Goal: Task Accomplishment & Management: Manage account settings

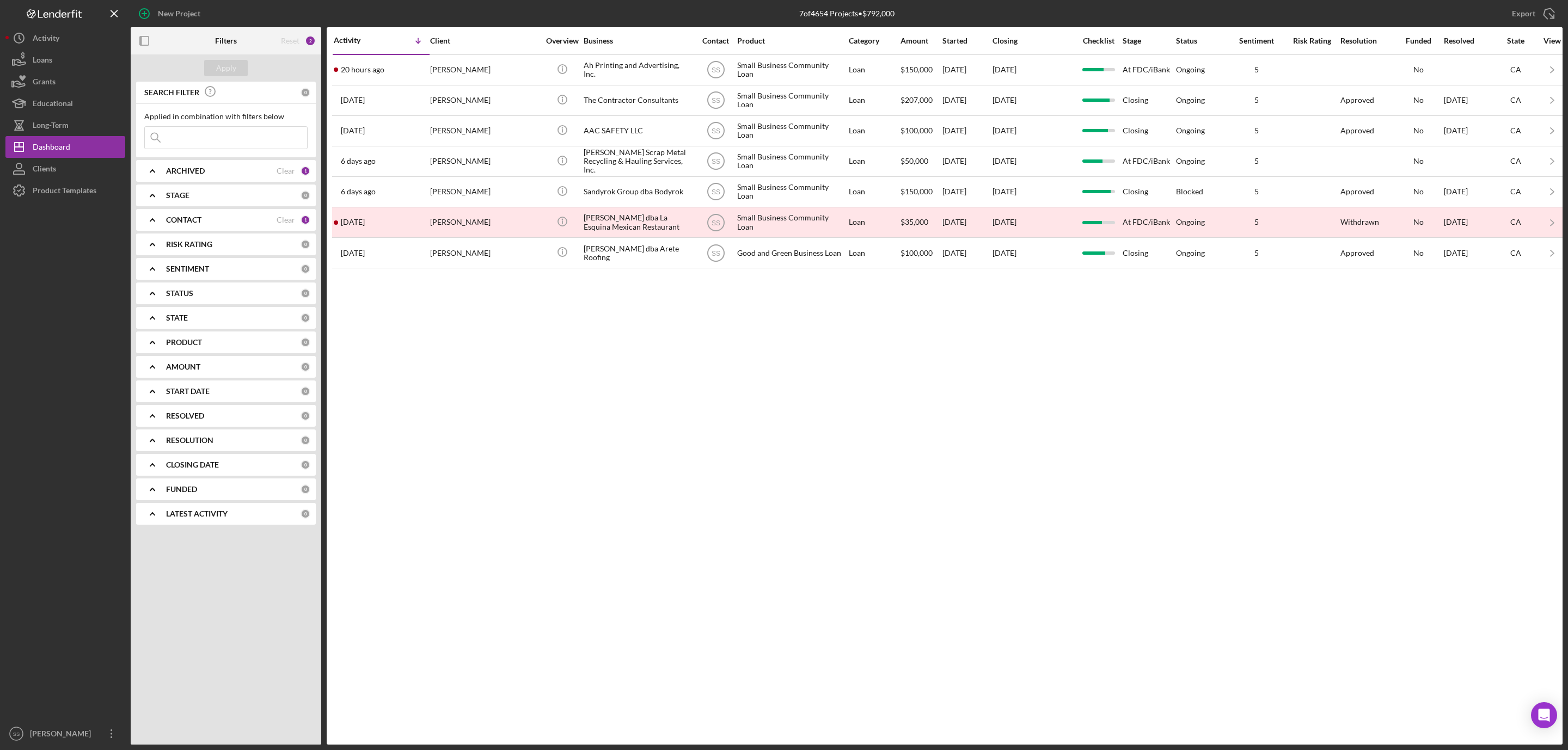
click at [189, 219] on b "CONTACT" at bounding box center [184, 220] width 35 height 9
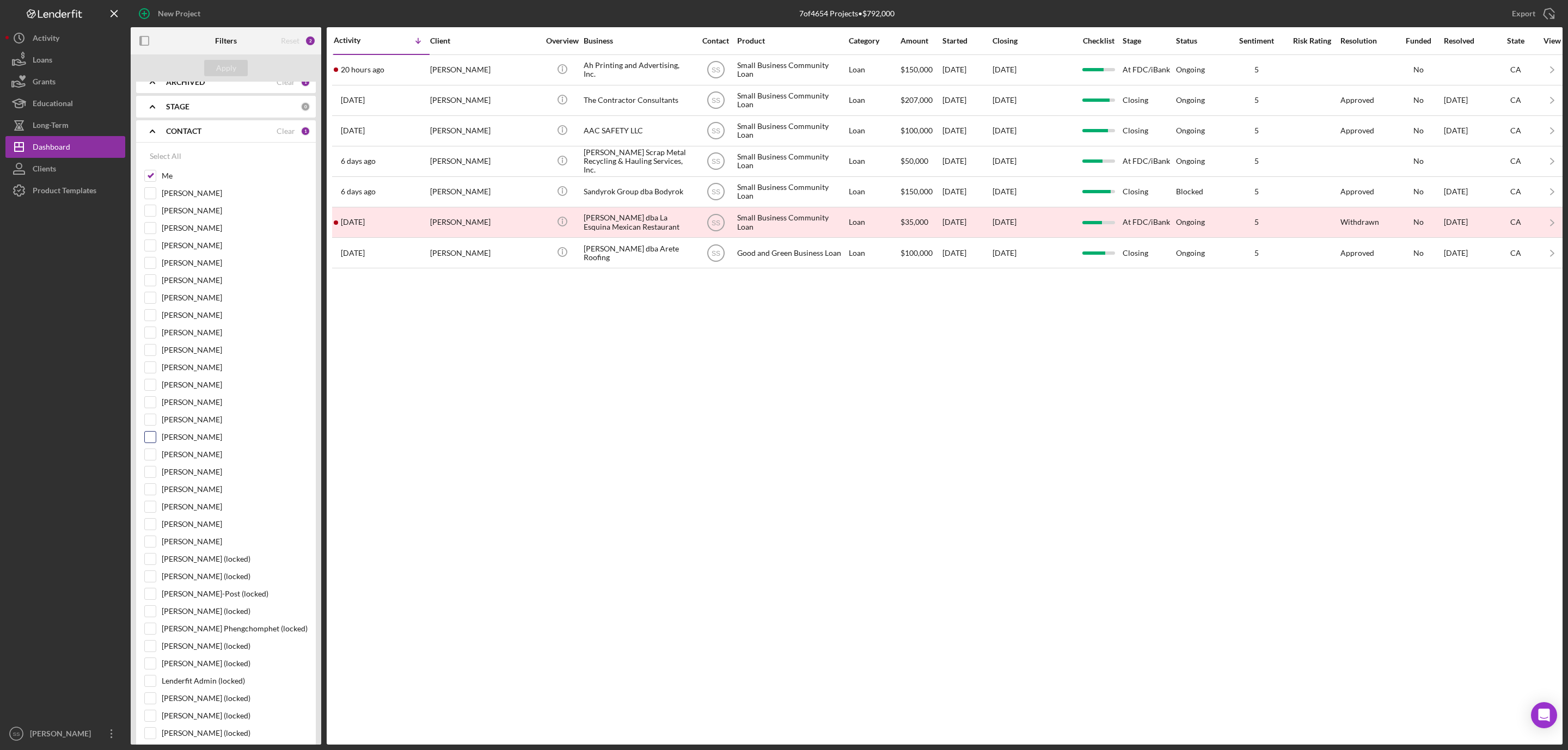
scroll to position [82, 0]
click at [148, 275] on input "[PERSON_NAME]" at bounding box center [150, 270] width 11 height 11
checkbox input "true"
click at [222, 62] on div "Apply" at bounding box center [226, 68] width 20 height 16
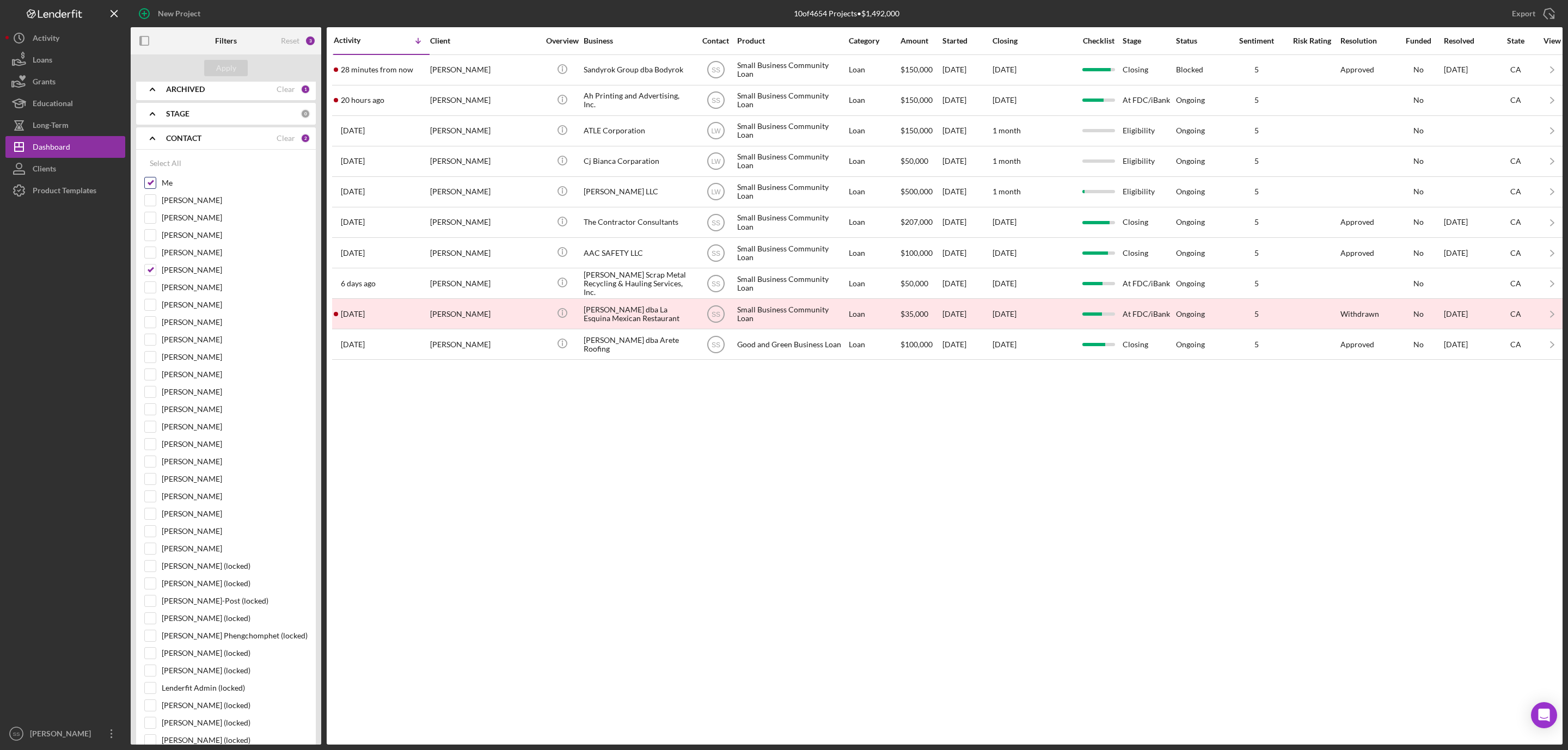
click at [152, 183] on input "Me" at bounding box center [150, 183] width 11 height 11
checkbox input "false"
click at [222, 74] on div "Apply" at bounding box center [226, 68] width 20 height 16
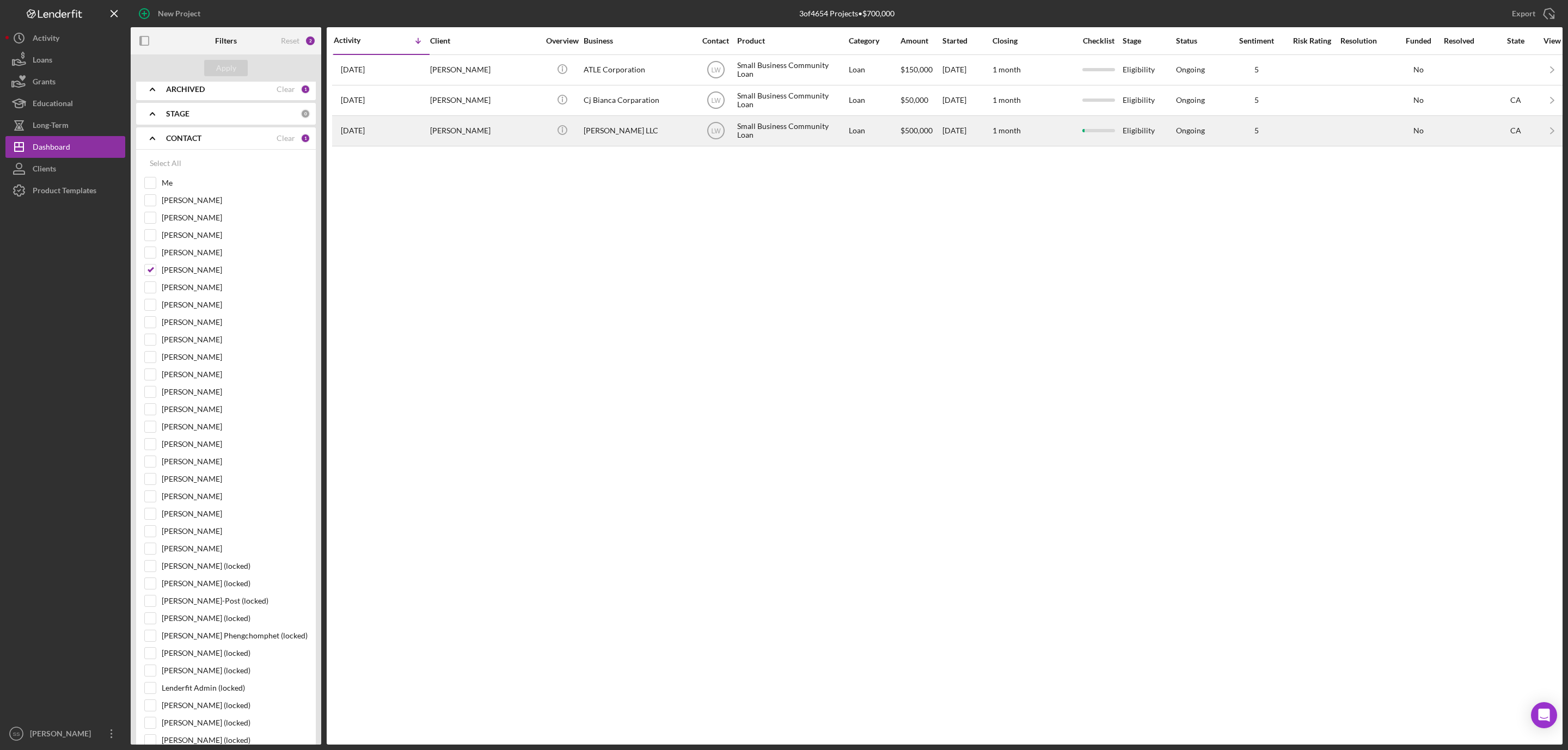
click at [613, 135] on div "[PERSON_NAME] LLC" at bounding box center [638, 130] width 109 height 29
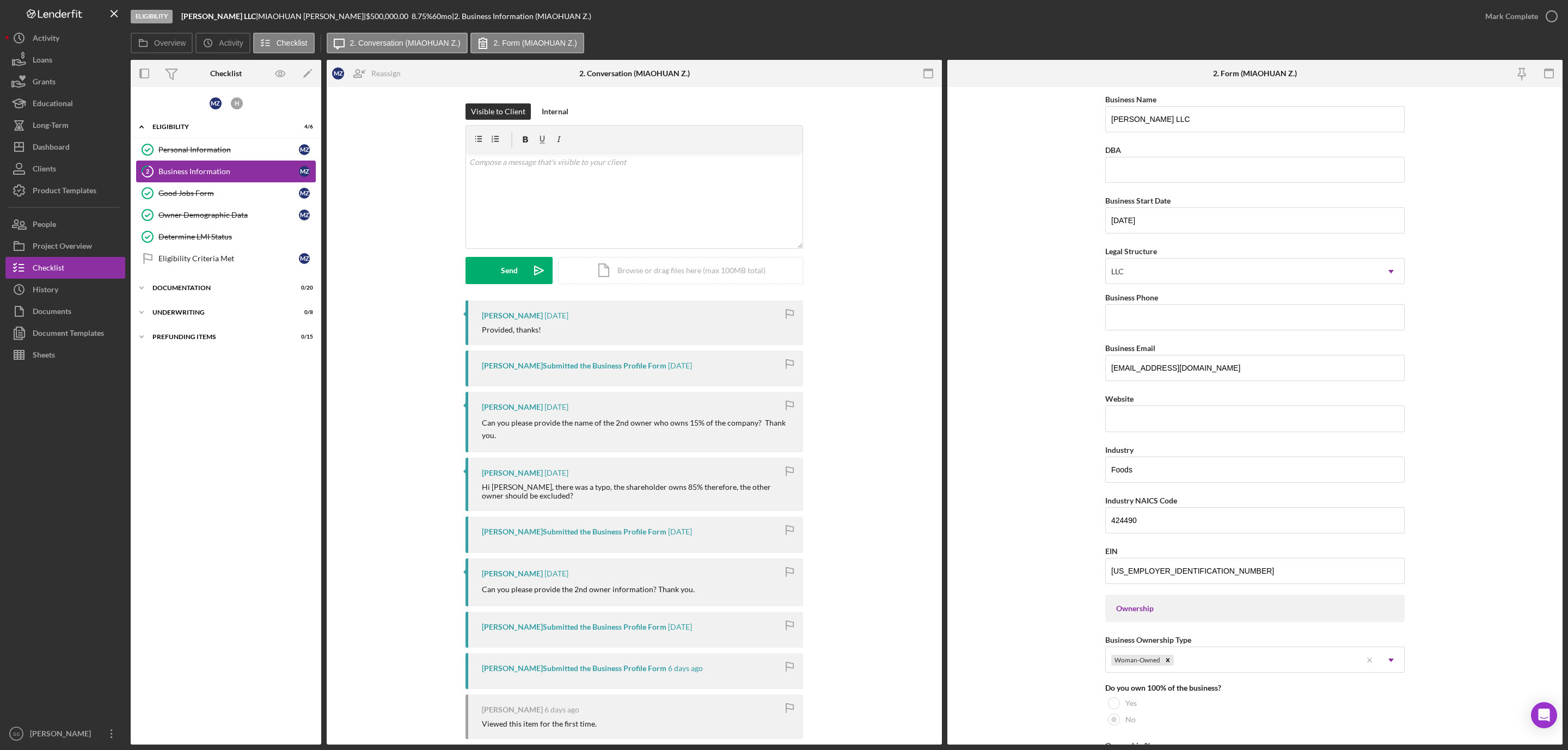
click at [211, 174] on div "Business Information" at bounding box center [228, 171] width 140 height 9
click at [244, 107] on div "H" at bounding box center [236, 103] width 21 height 21
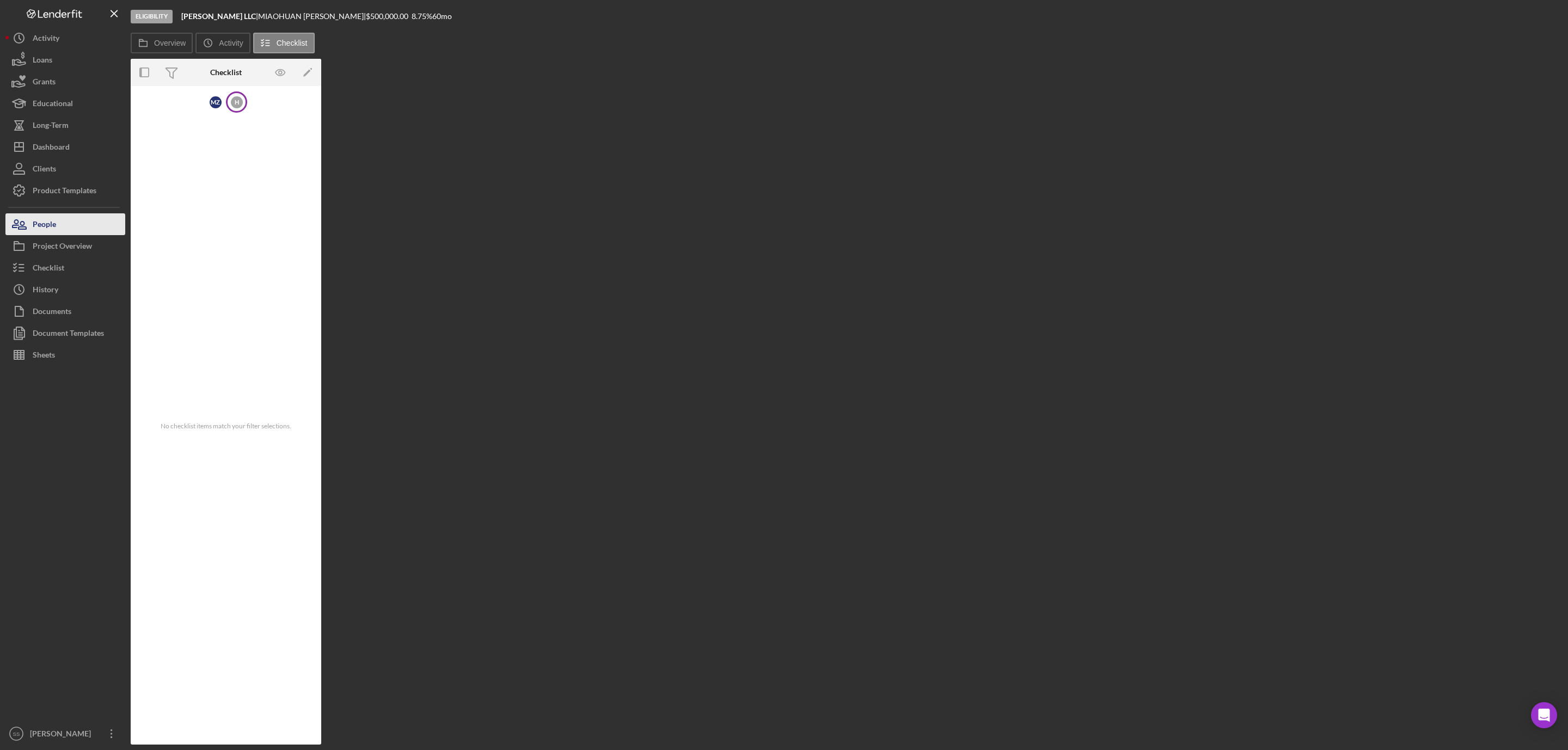
click at [57, 224] on button "People" at bounding box center [66, 224] width 120 height 22
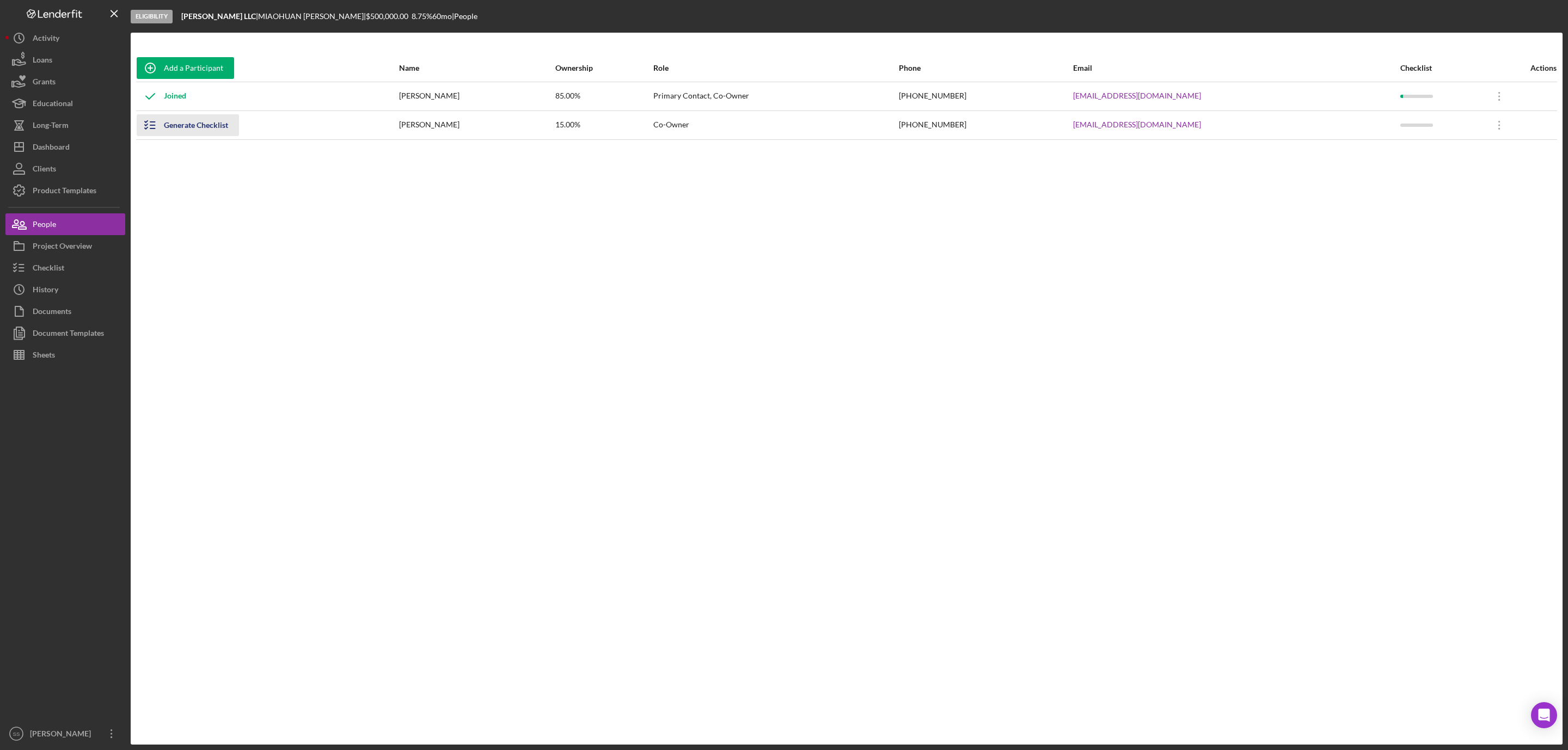
click at [203, 121] on div "Generate Checklist" at bounding box center [196, 125] width 64 height 22
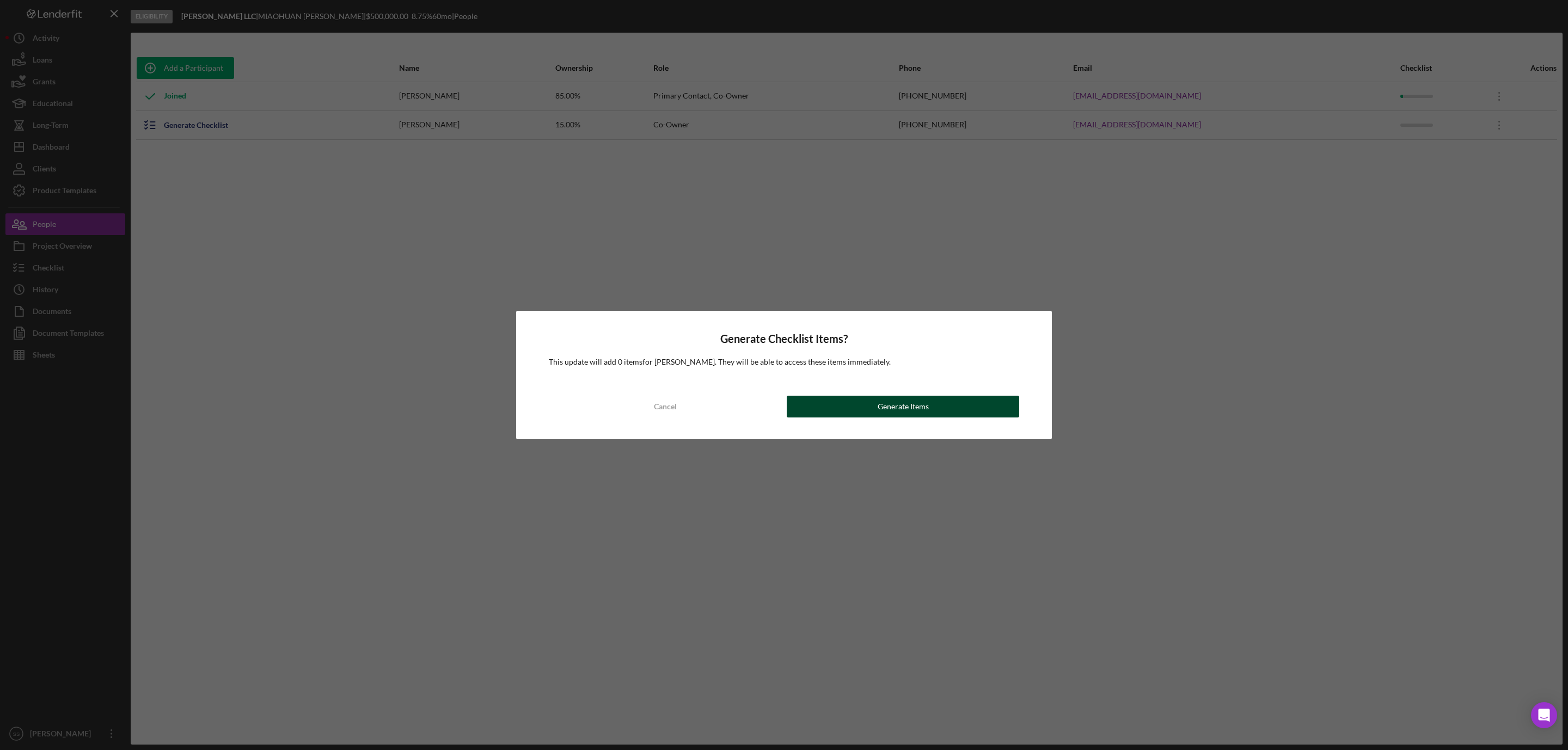
click at [931, 398] on button "Generate Items" at bounding box center [903, 406] width 232 height 22
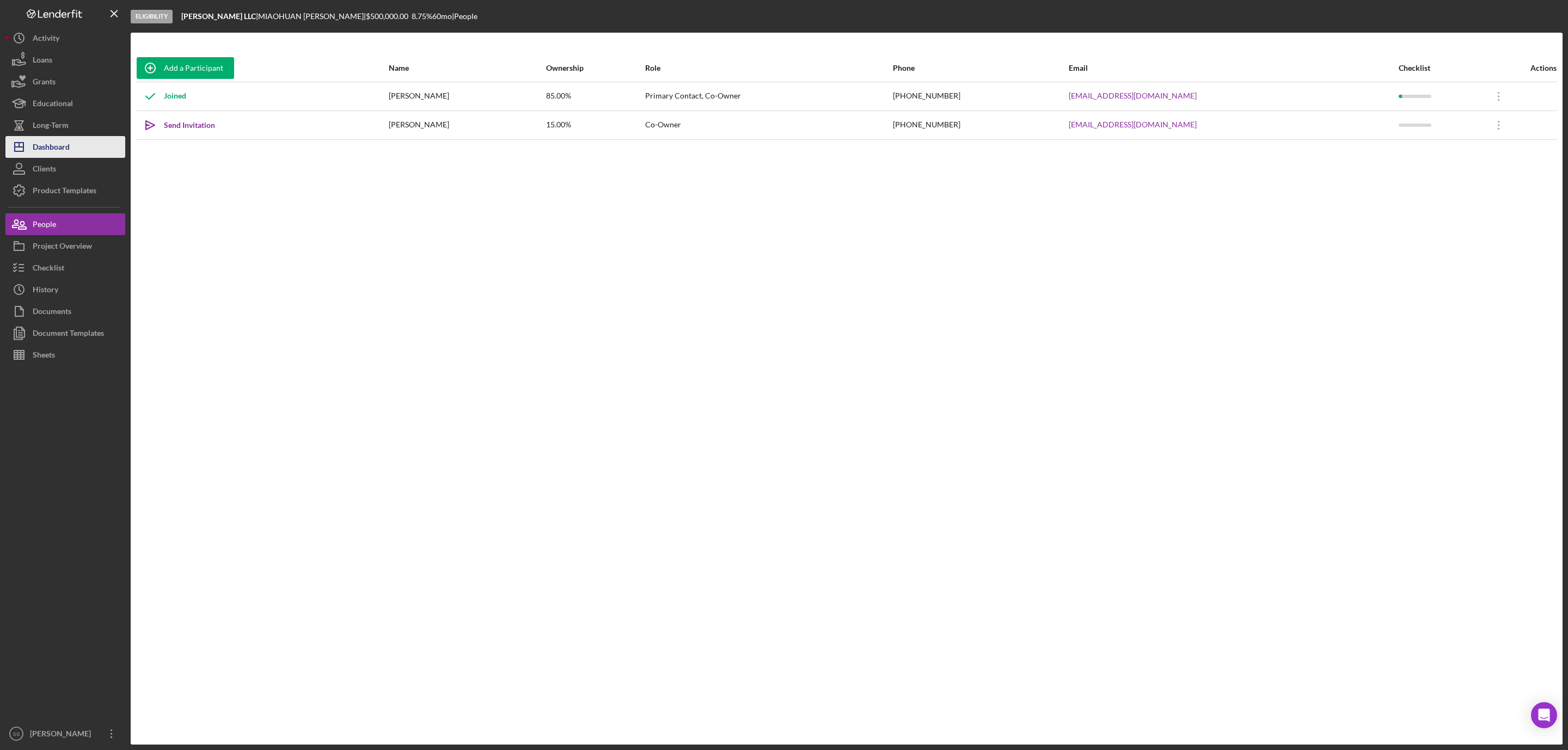
click at [61, 141] on div "Dashboard" at bounding box center [51, 148] width 37 height 25
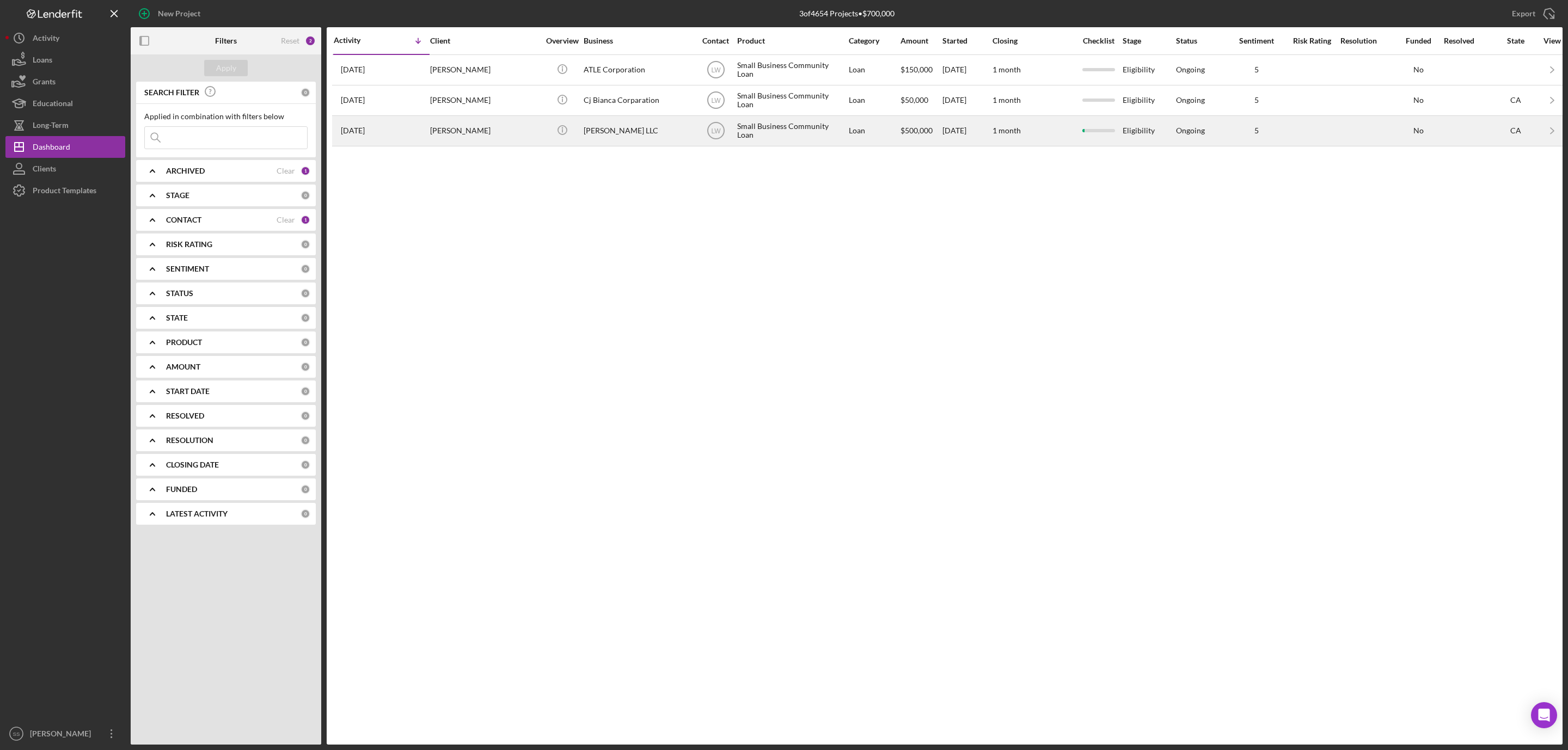
click at [598, 135] on div "[PERSON_NAME] LLC" at bounding box center [638, 130] width 109 height 29
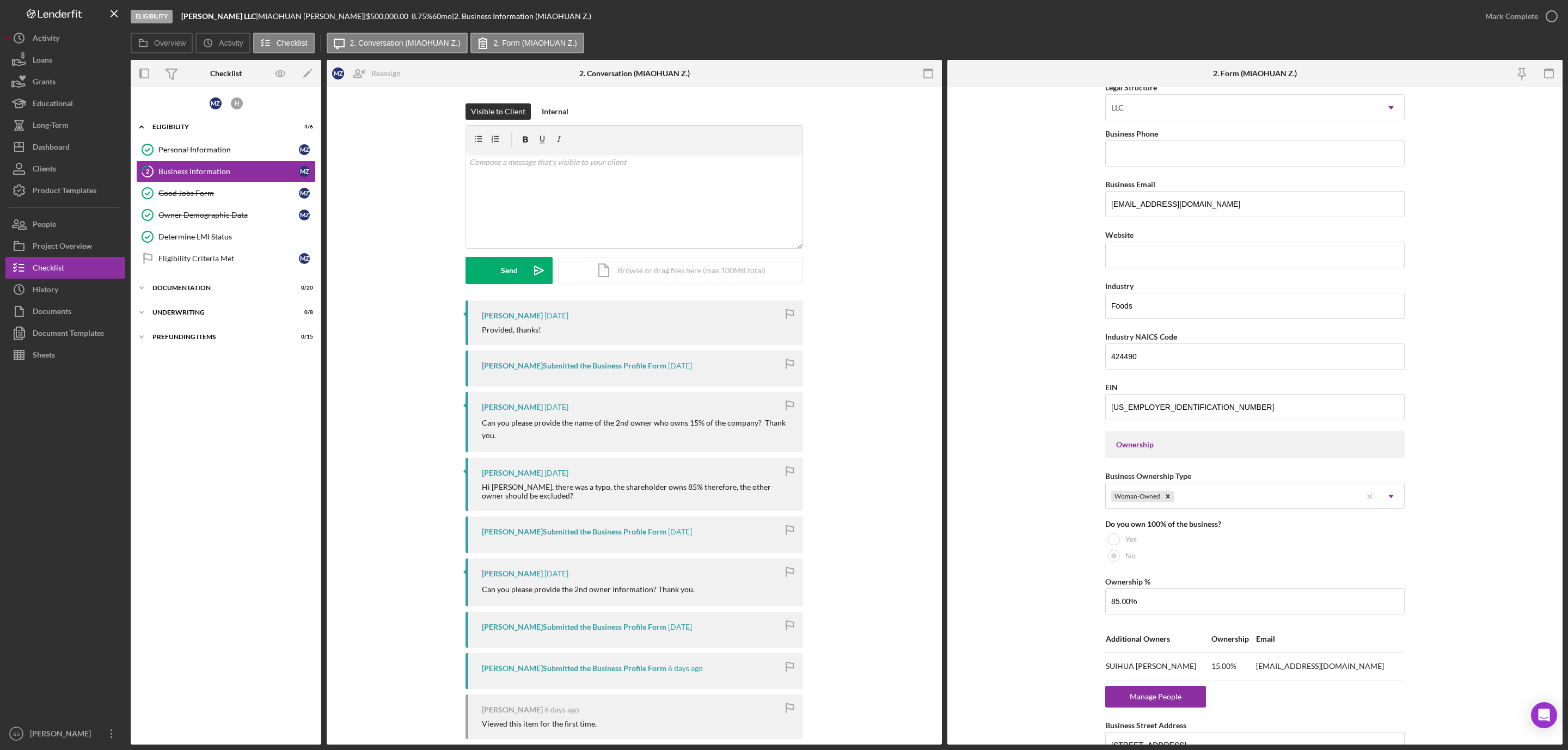
scroll to position [163, 0]
click at [229, 103] on div "H" at bounding box center [236, 103] width 21 height 21
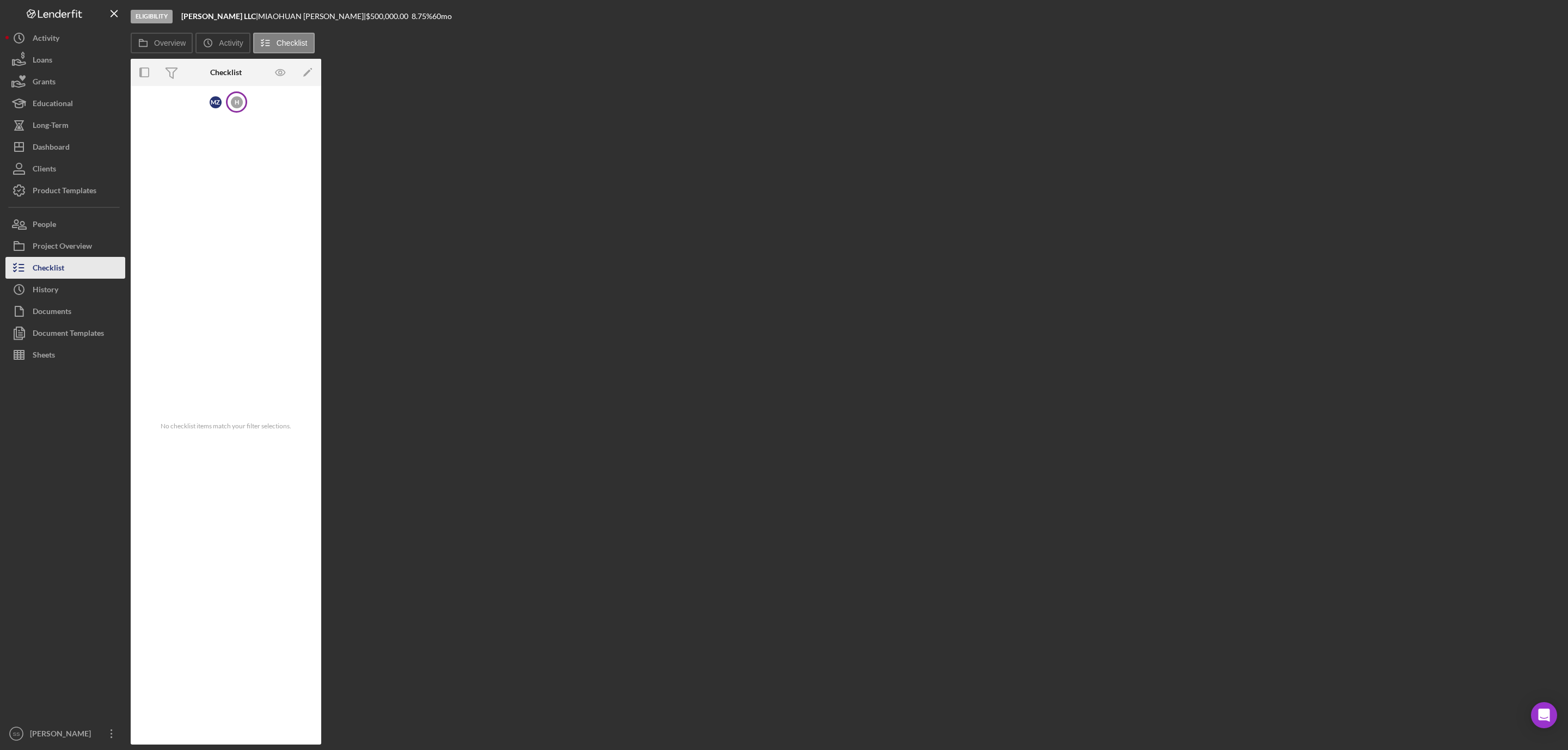
click at [53, 263] on div "Checklist" at bounding box center [48, 270] width 32 height 25
click at [67, 136] on div "Dashboard" at bounding box center [51, 148] width 37 height 25
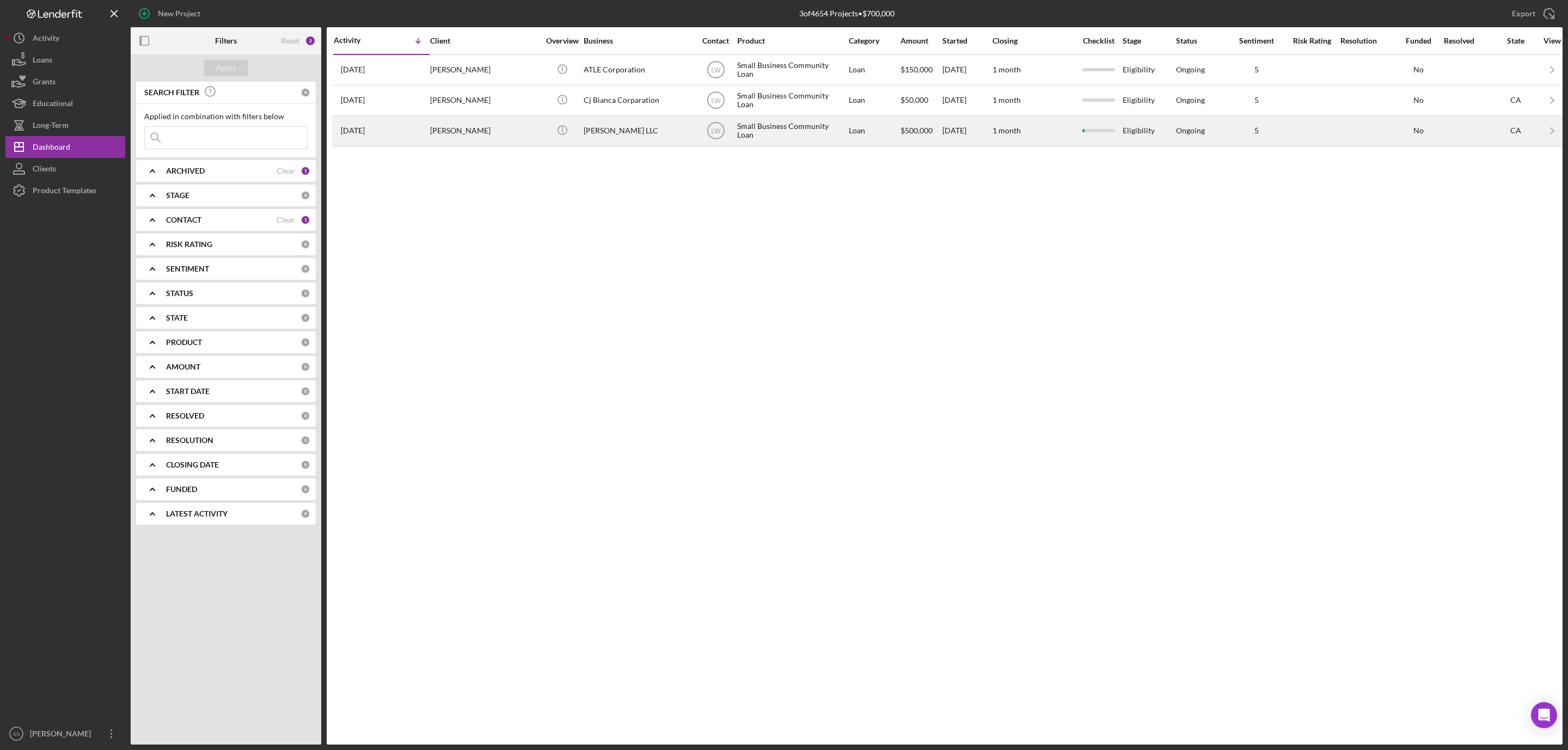
click at [474, 140] on div "[PERSON_NAME]" at bounding box center [485, 130] width 109 height 29
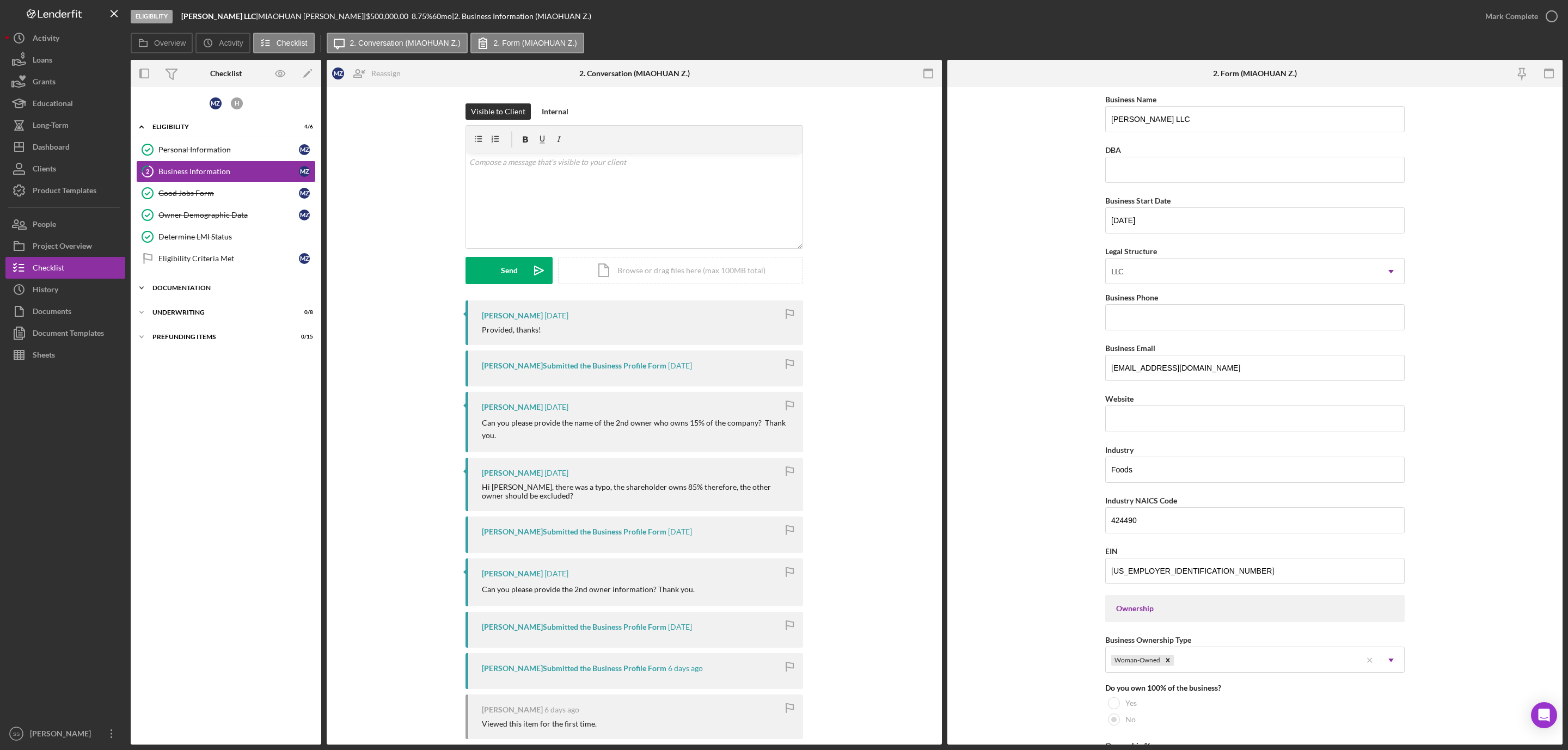
click at [211, 291] on div "Documentation" at bounding box center [230, 288] width 155 height 7
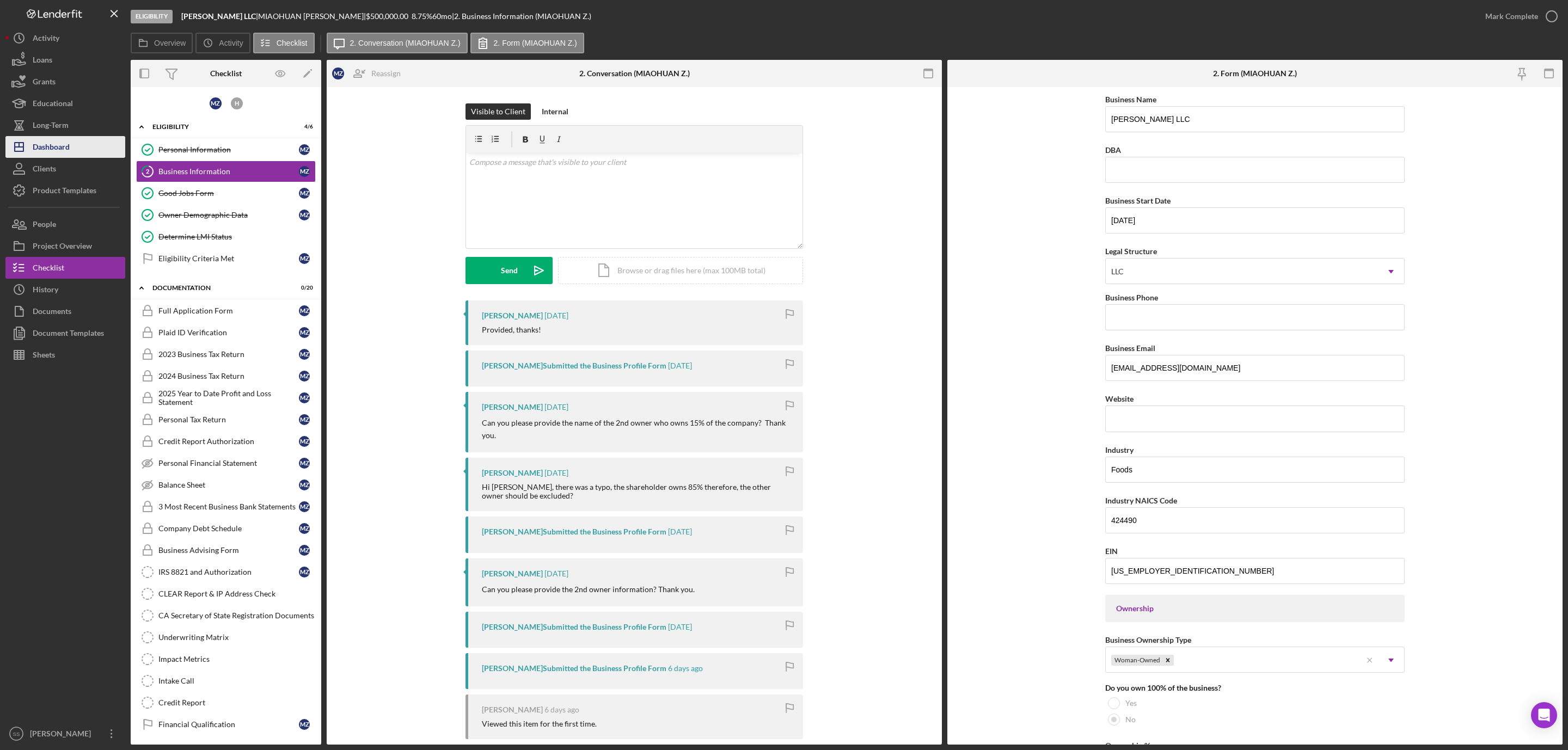
click at [70, 147] on button "Icon/Dashboard Dashboard" at bounding box center [66, 147] width 120 height 22
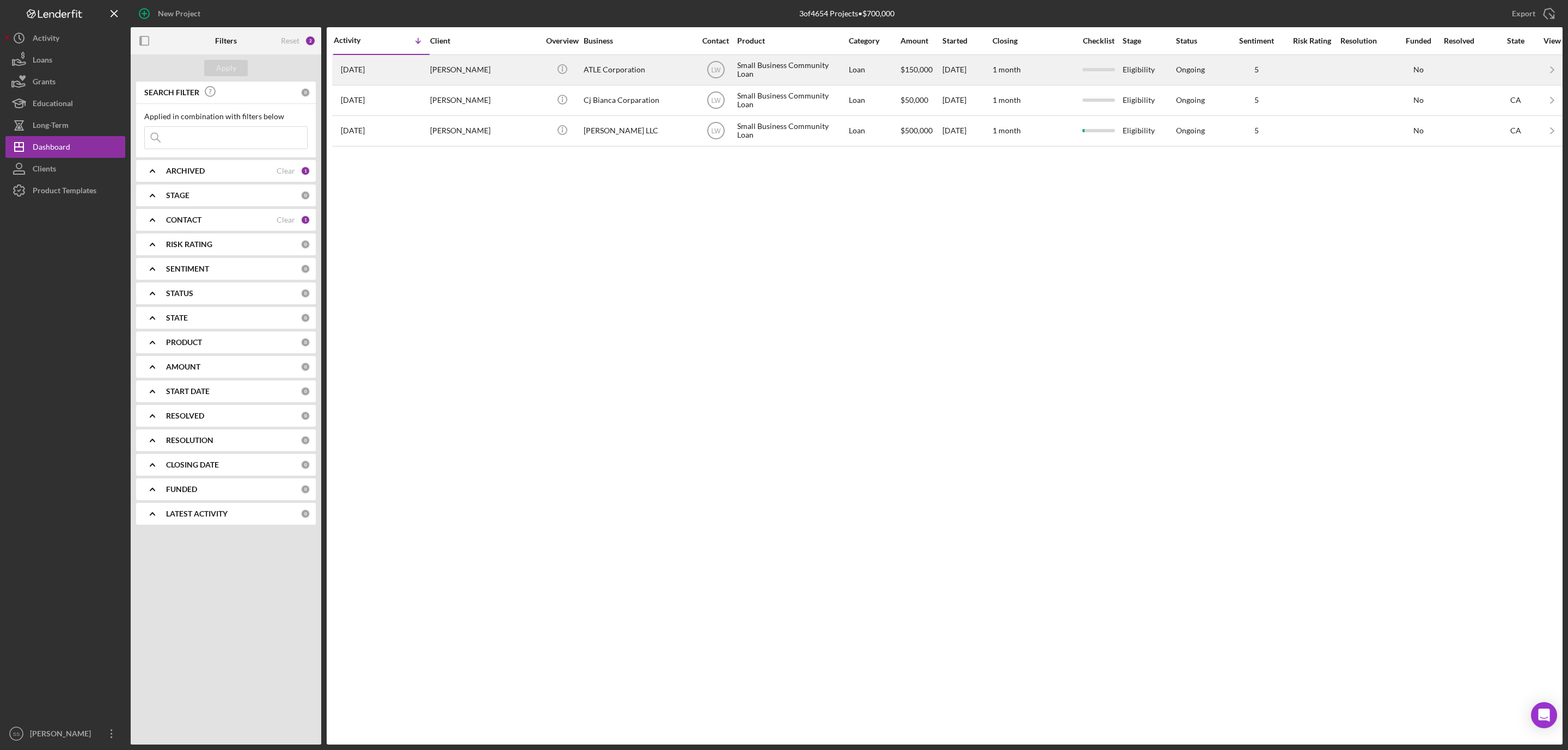
click at [587, 69] on div "ATLE Corporation" at bounding box center [638, 70] width 109 height 29
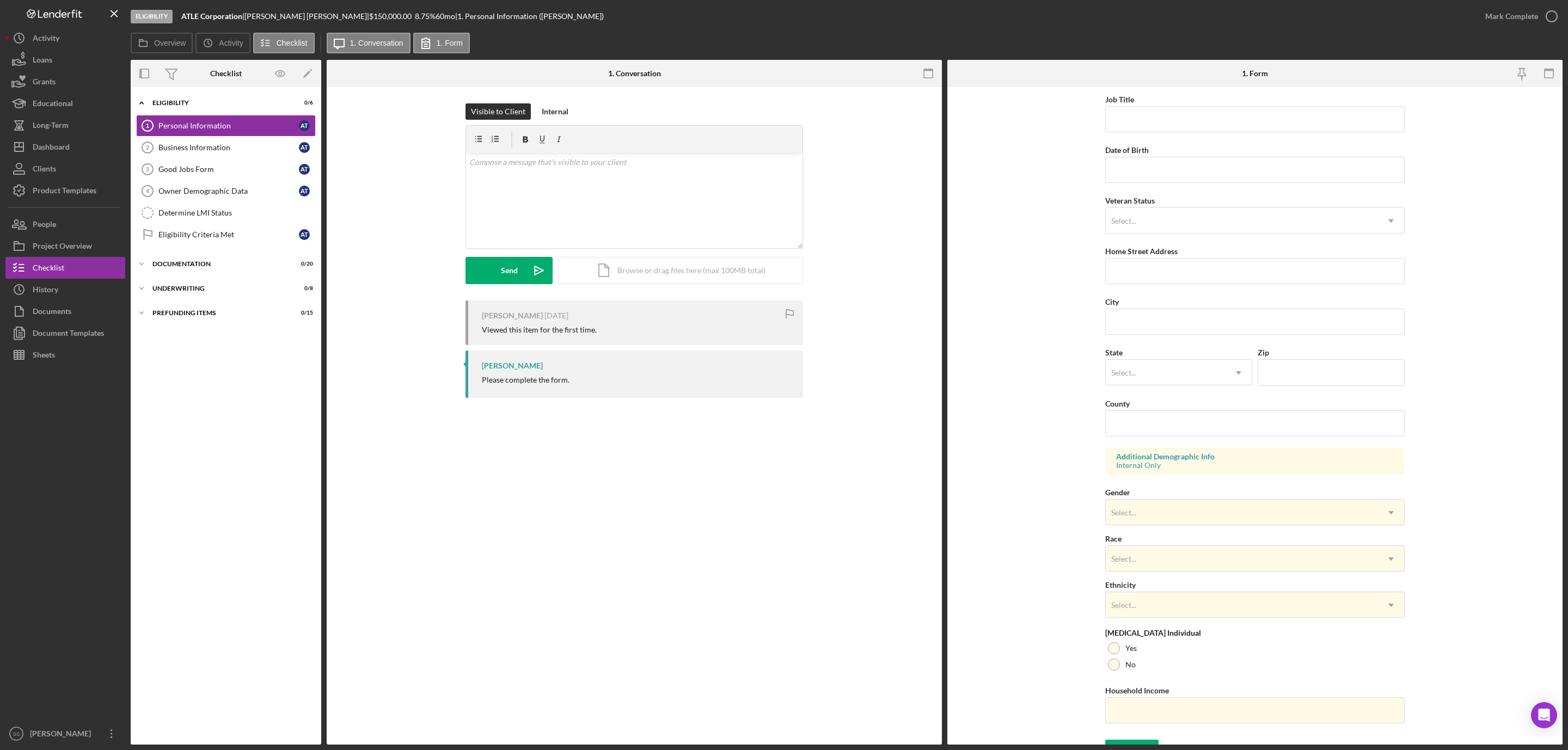
scroll to position [74, 0]
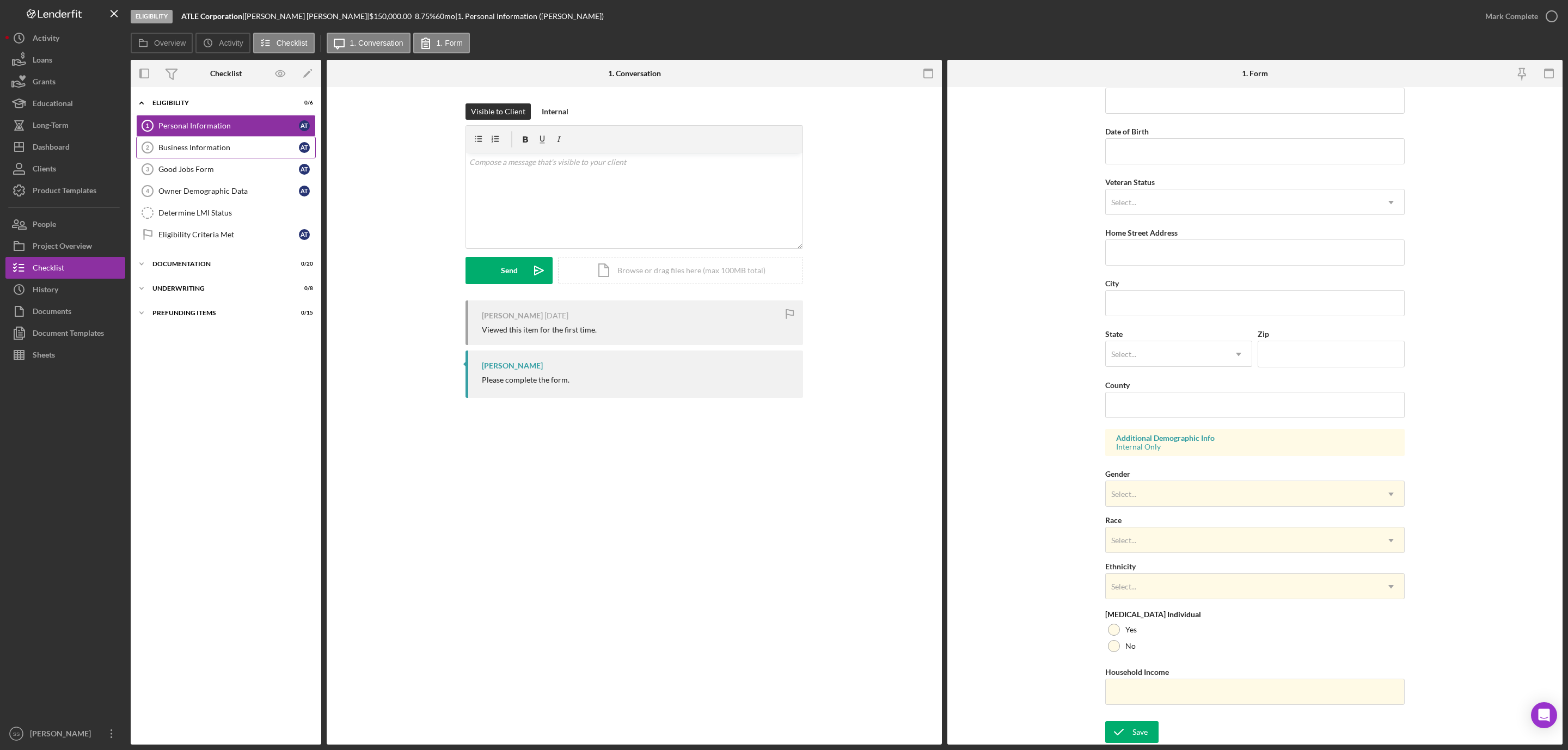
click at [207, 147] on div "Business Information" at bounding box center [228, 148] width 140 height 9
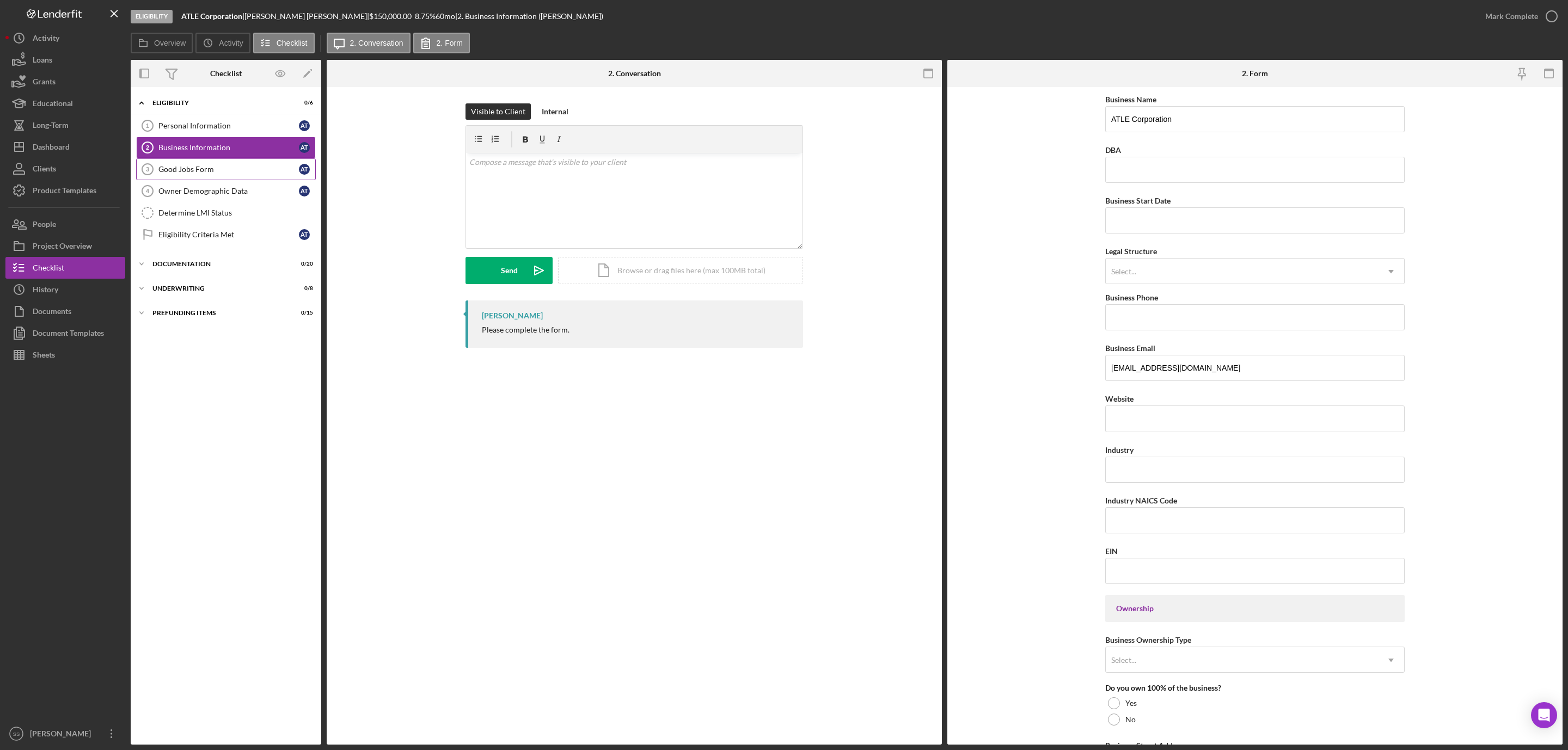
click at [203, 174] on div "Good Jobs Form" at bounding box center [228, 169] width 140 height 9
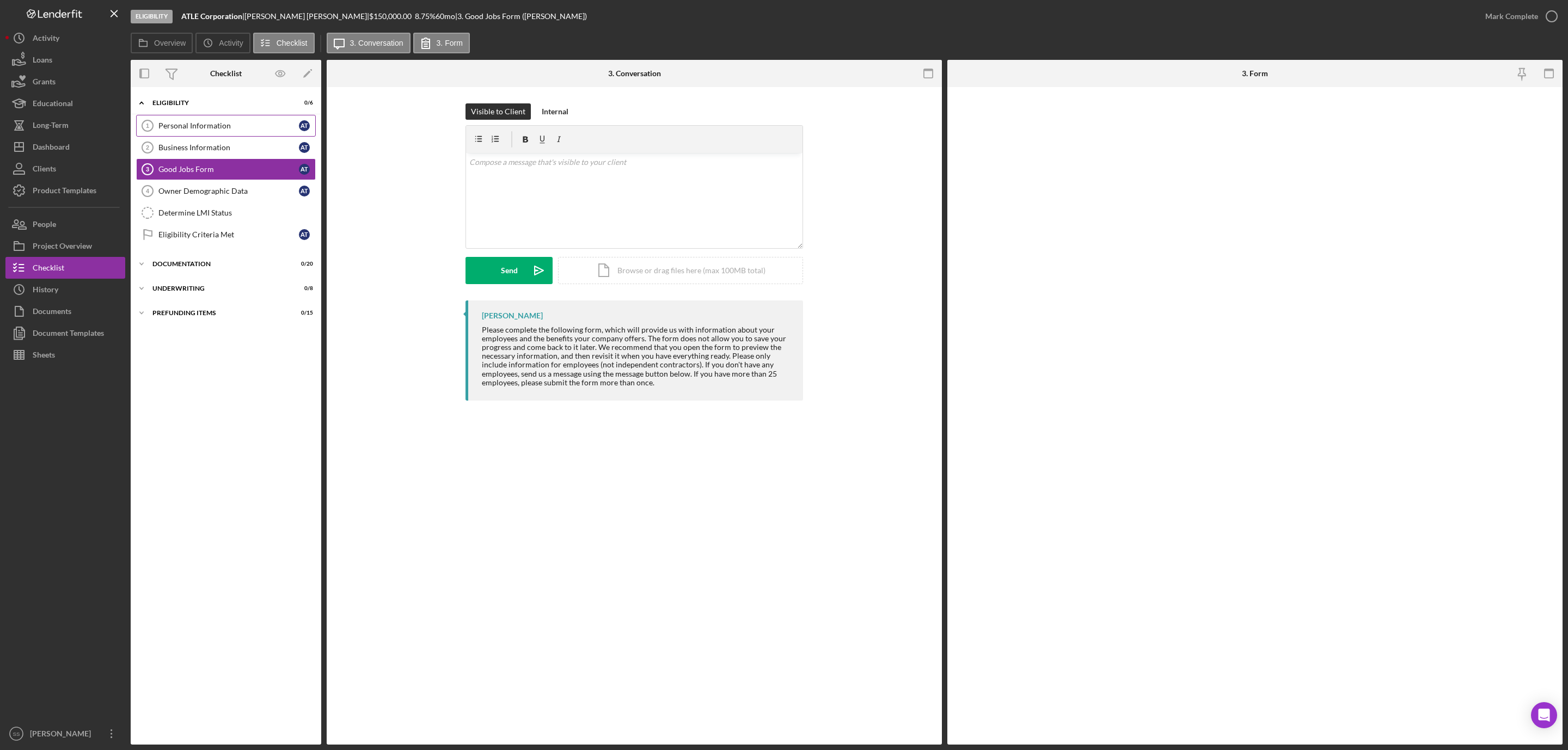
click at [232, 121] on link "Personal Information 1 Personal Information a t" at bounding box center [226, 126] width 180 height 22
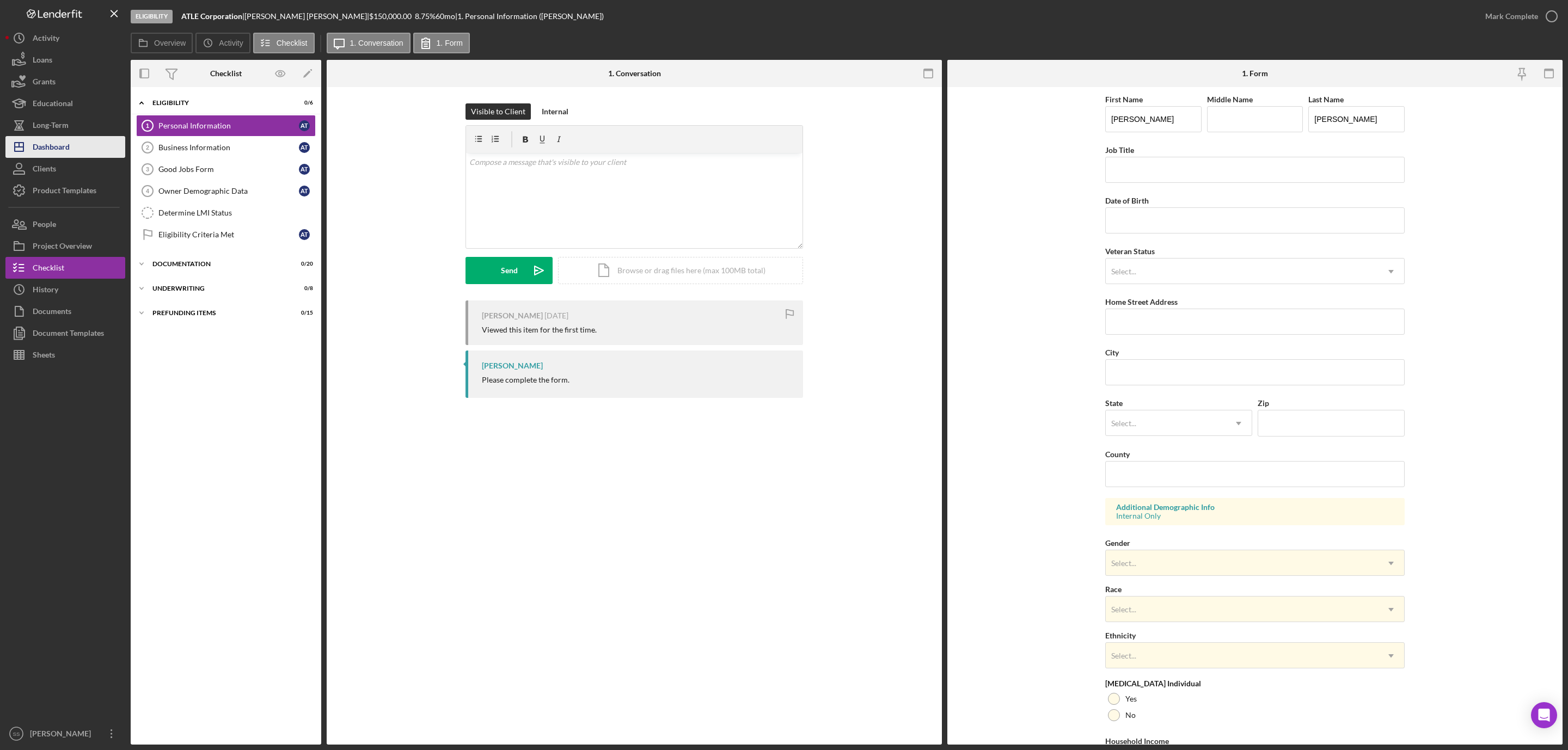
click at [36, 146] on div "Dashboard" at bounding box center [51, 148] width 37 height 25
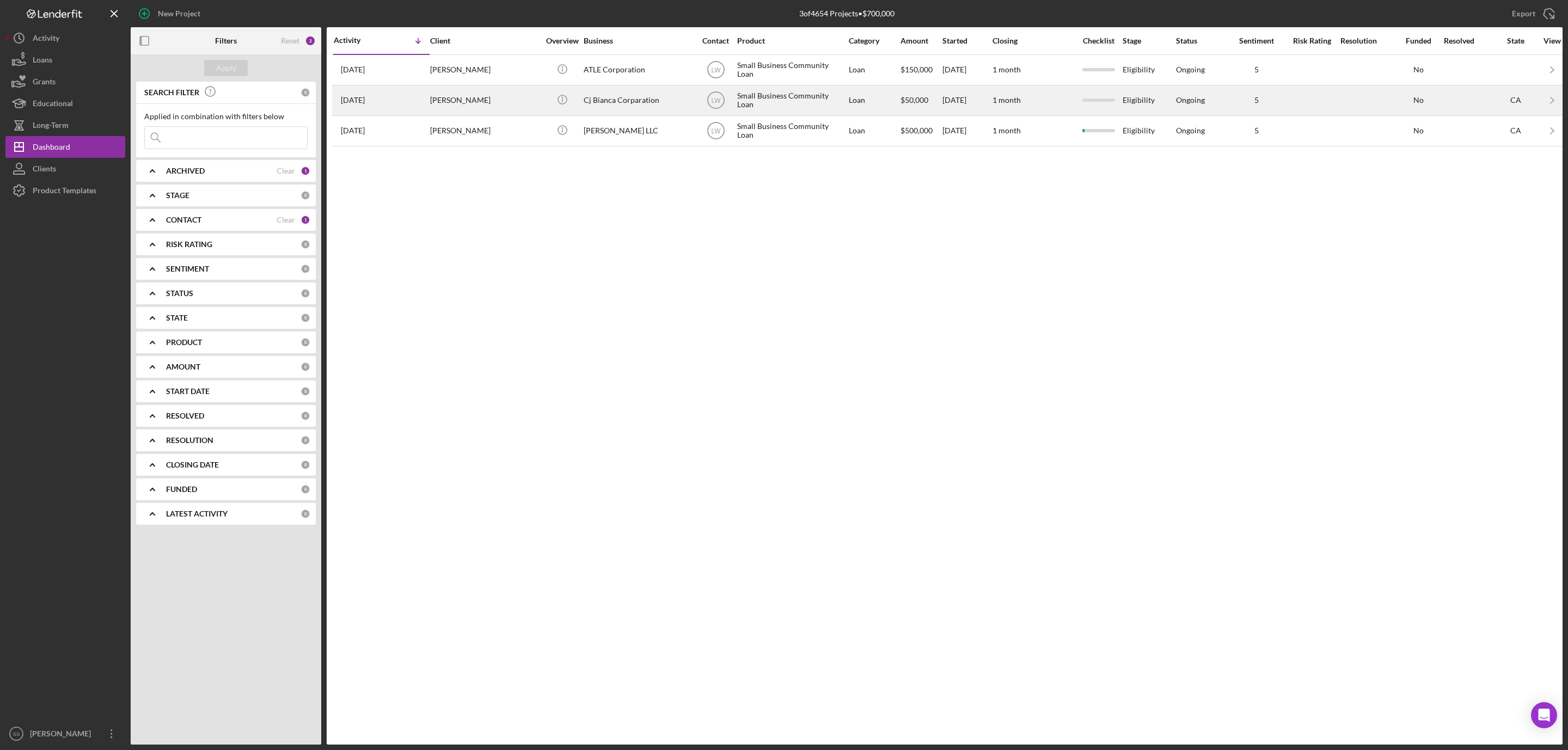
click at [474, 96] on div "[PERSON_NAME]" at bounding box center [485, 100] width 109 height 29
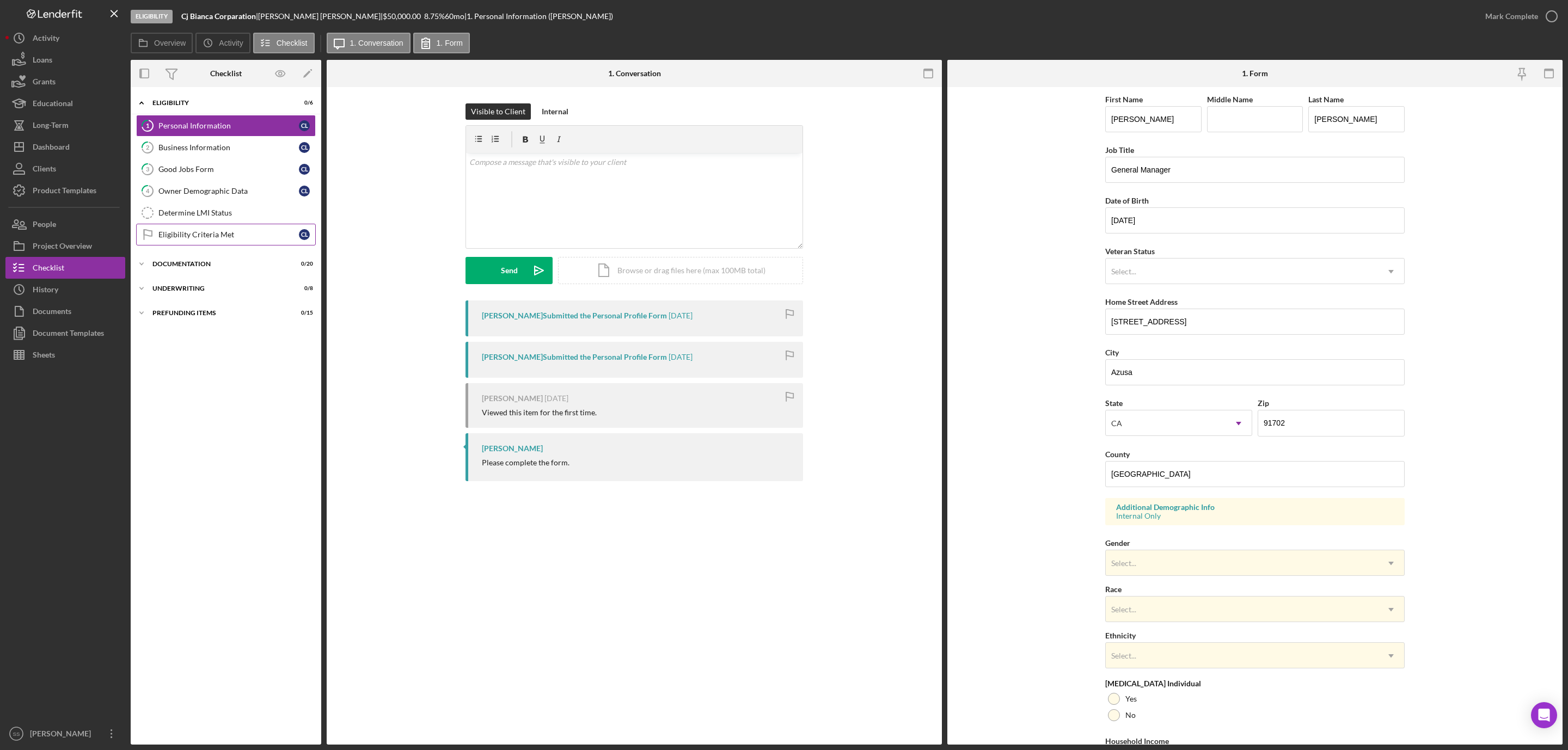
click at [219, 239] on div "Eligibility Criteria Met" at bounding box center [228, 234] width 140 height 9
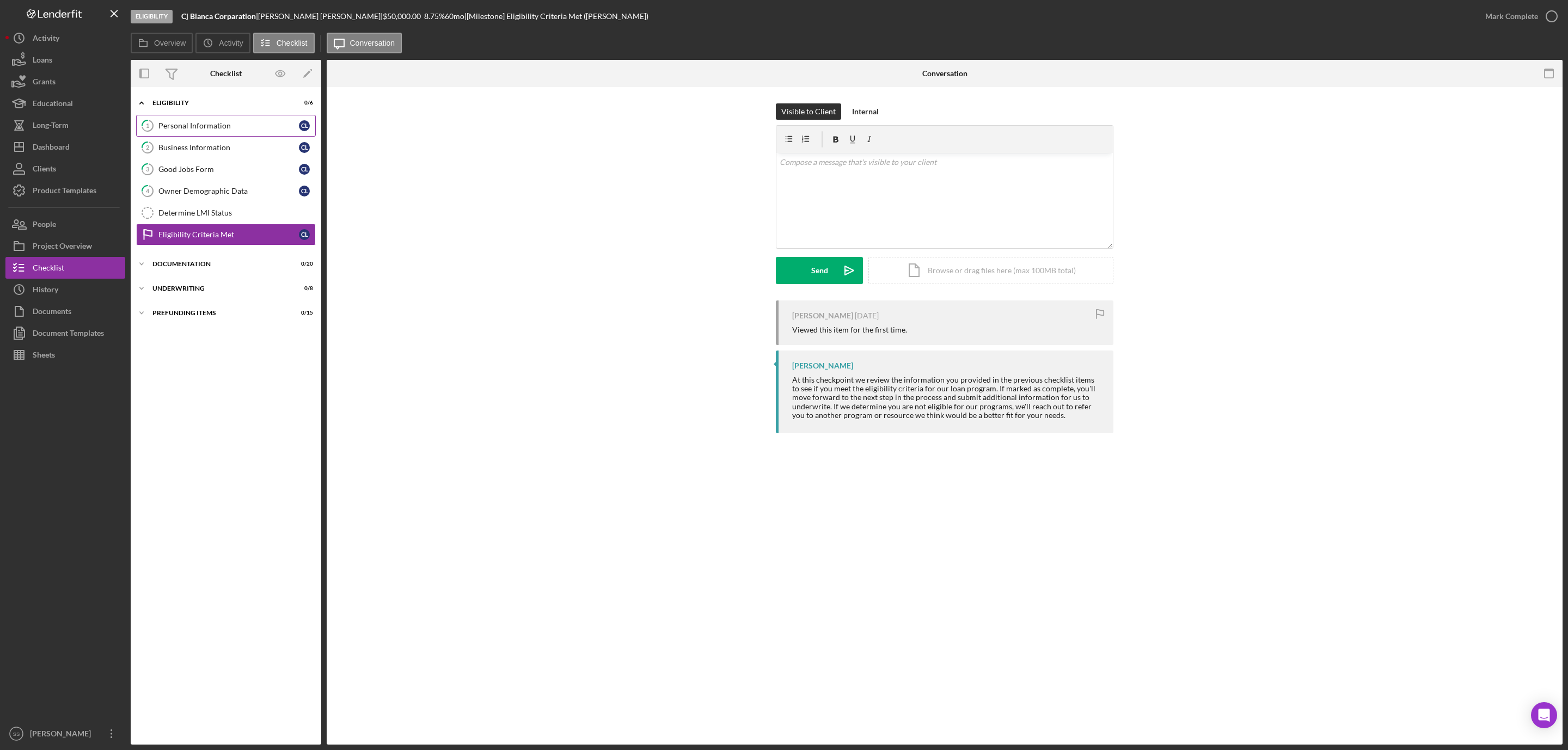
click at [198, 129] on div "Personal Information" at bounding box center [228, 126] width 140 height 9
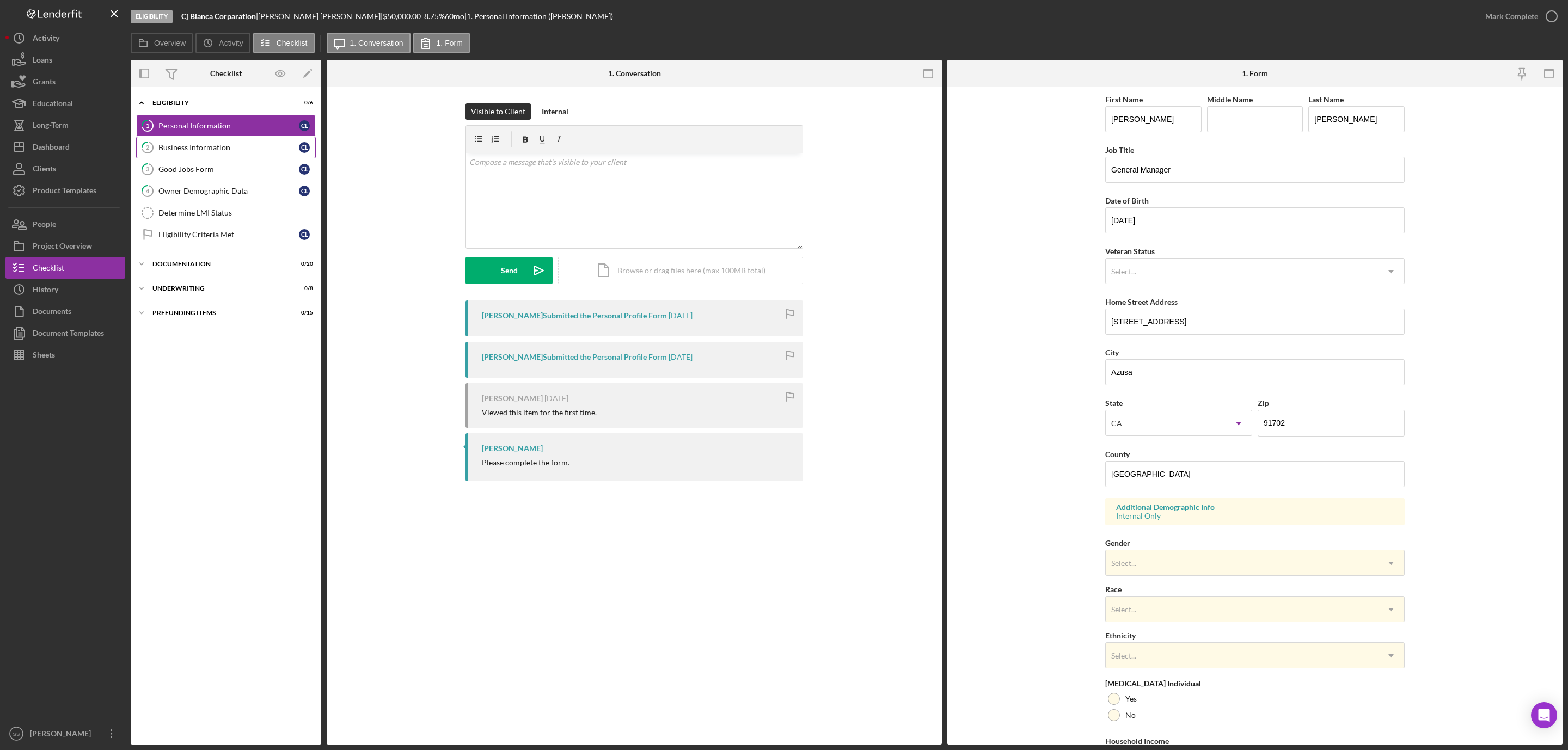
click at [153, 153] on icon "2" at bounding box center [148, 148] width 27 height 27
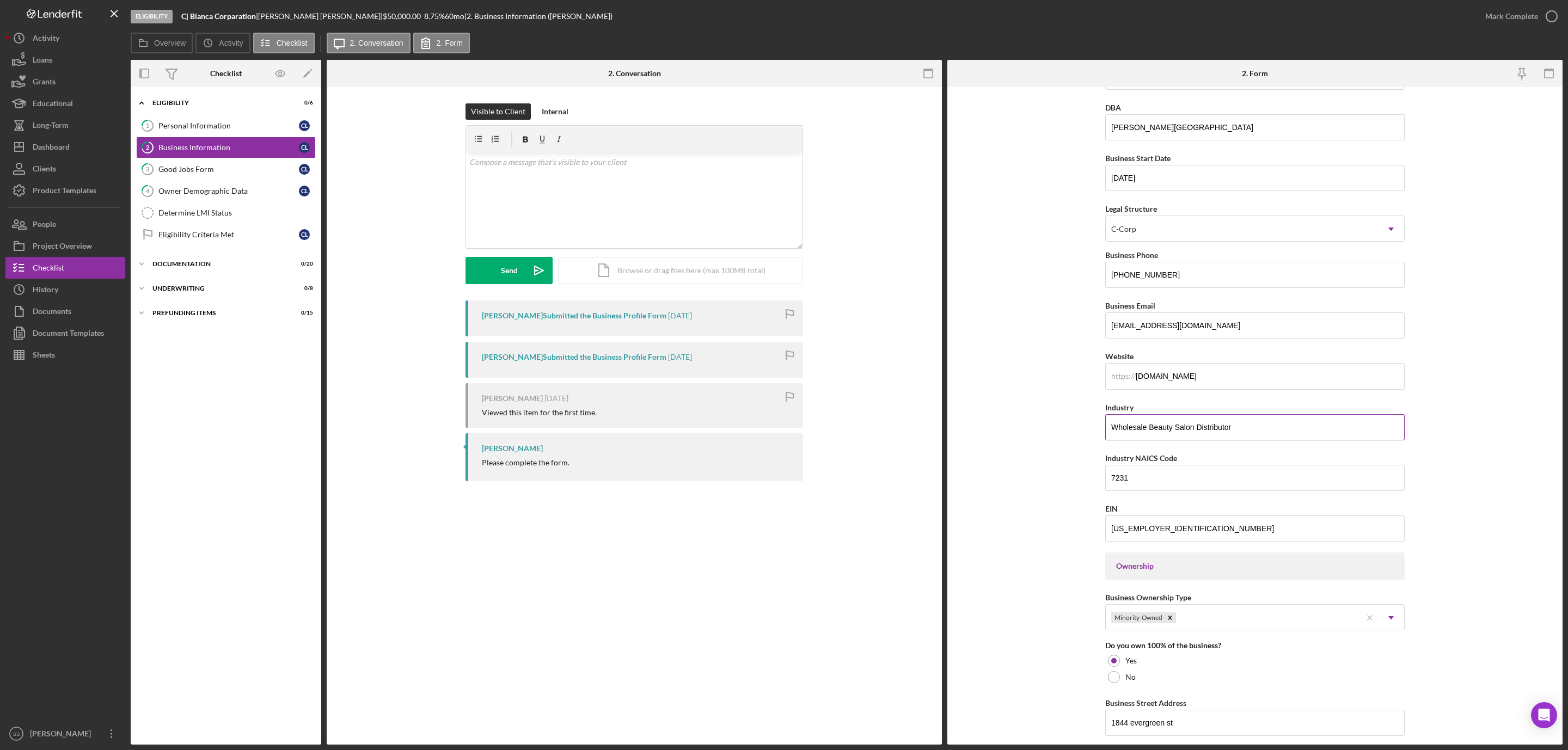
scroll to position [82, 0]
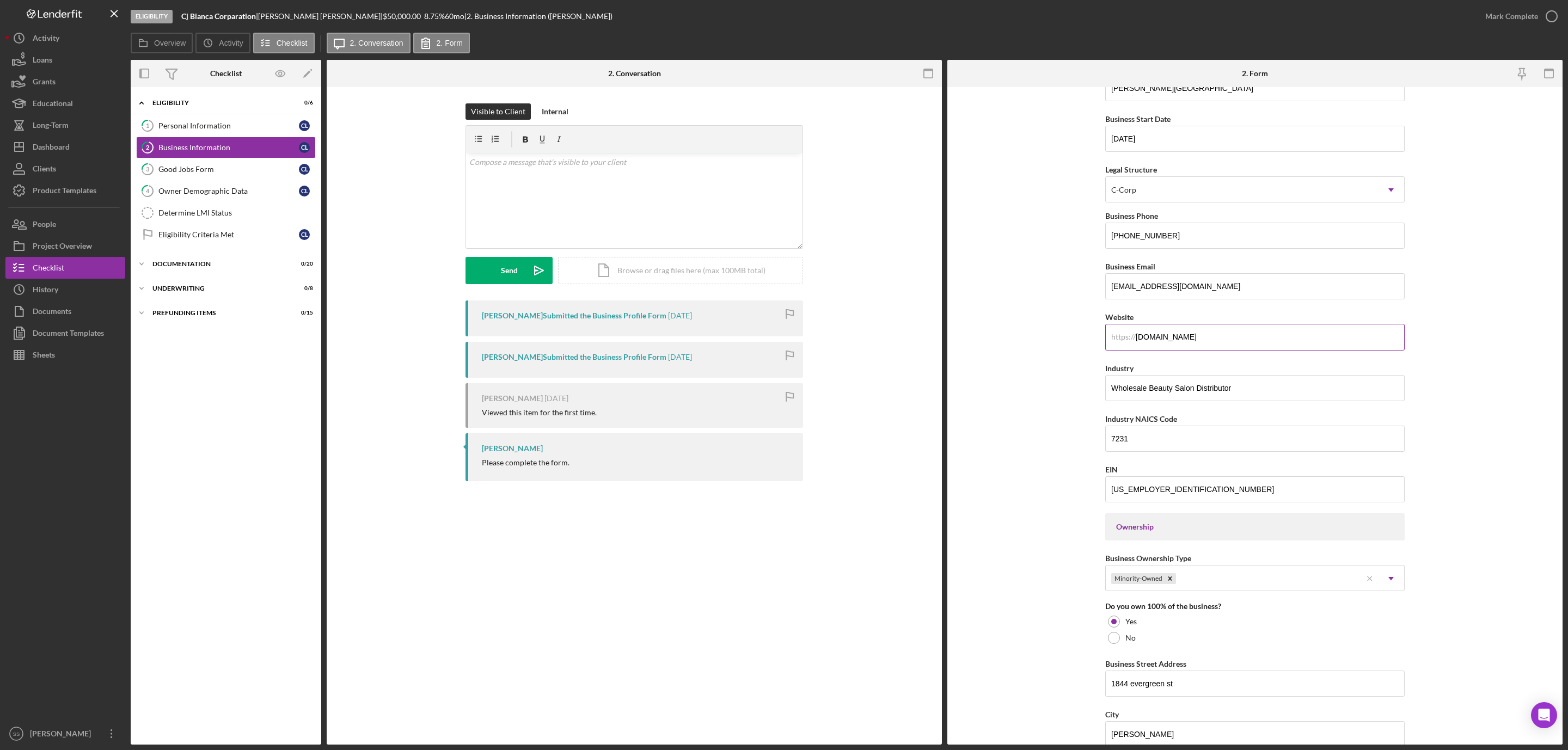
click at [1169, 345] on input "[DOMAIN_NAME]" at bounding box center [1255, 337] width 299 height 26
click at [242, 178] on link "3 Good Jobs Form C L" at bounding box center [226, 169] width 180 height 22
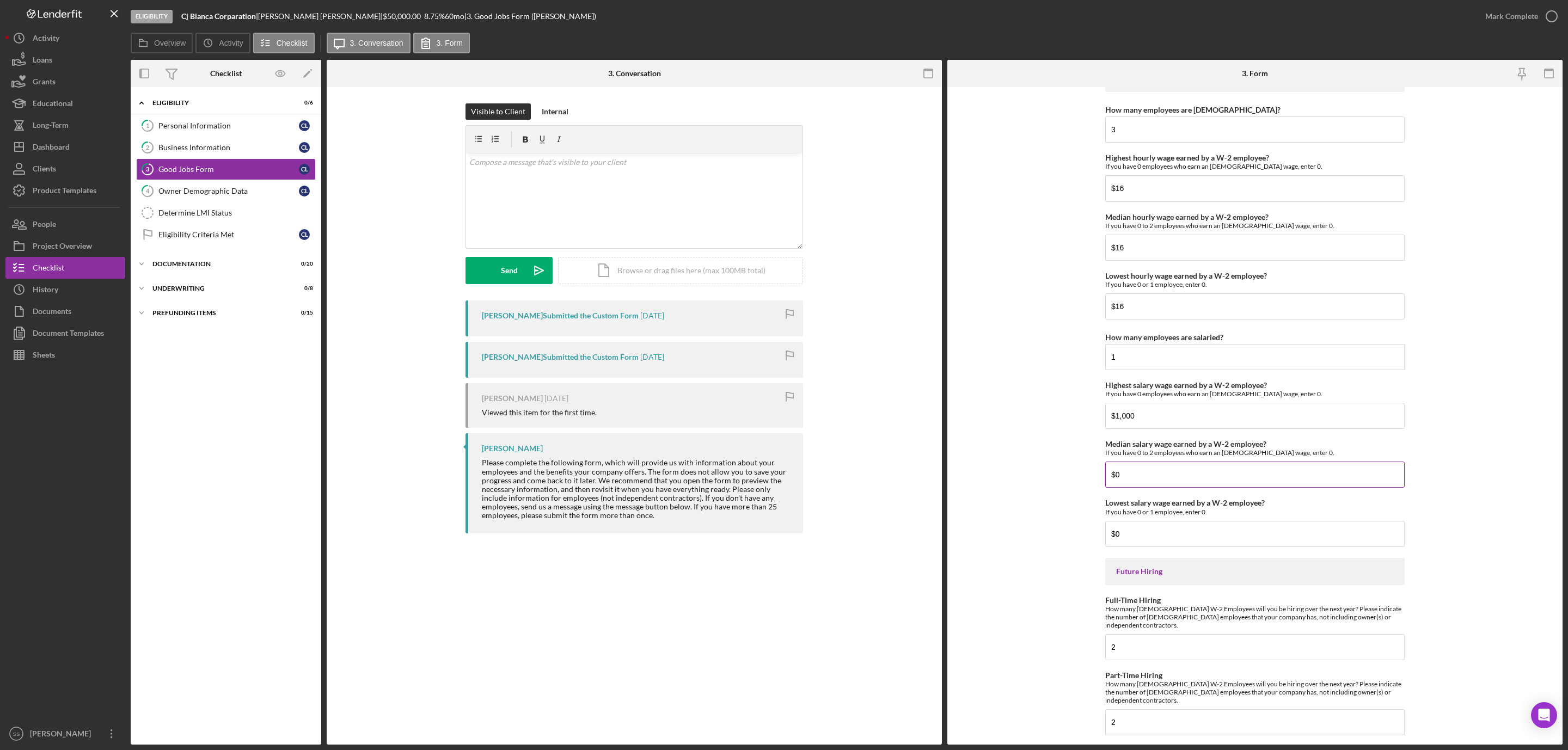
scroll to position [2120, 0]
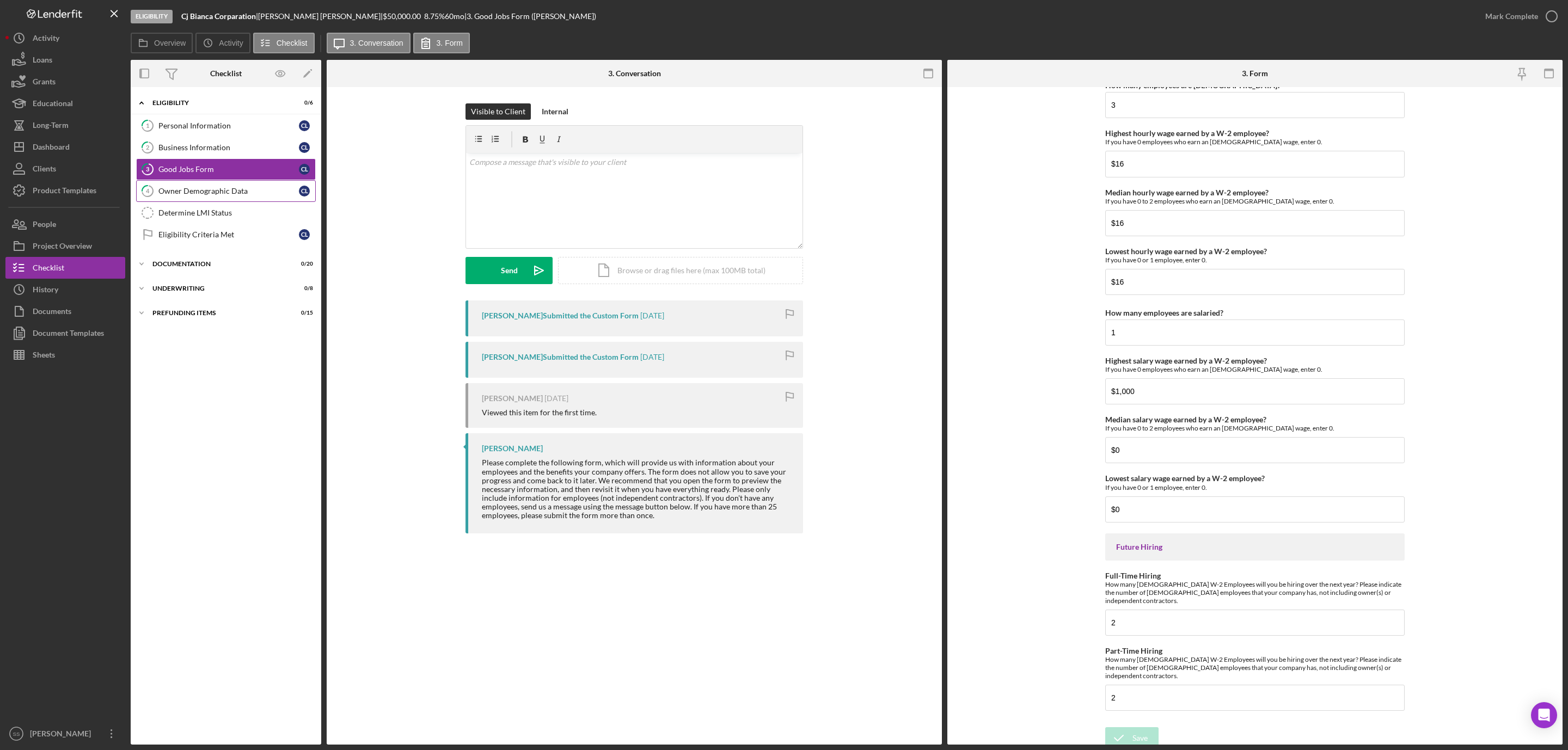
click at [194, 194] on div "Owner Demographic Data" at bounding box center [228, 191] width 140 height 9
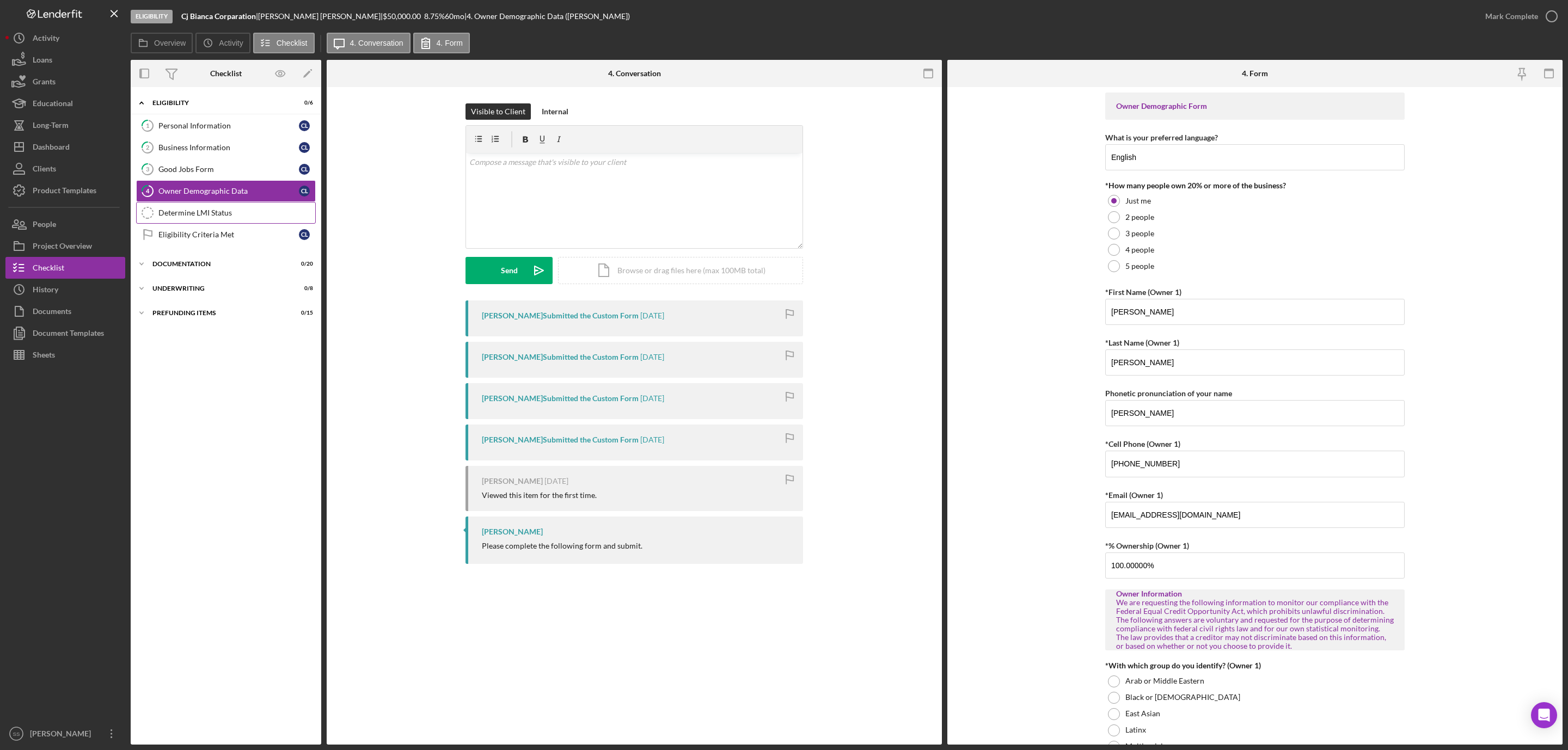
click at [255, 223] on link "Determine LMI Status Determine LMI Status" at bounding box center [226, 213] width 180 height 22
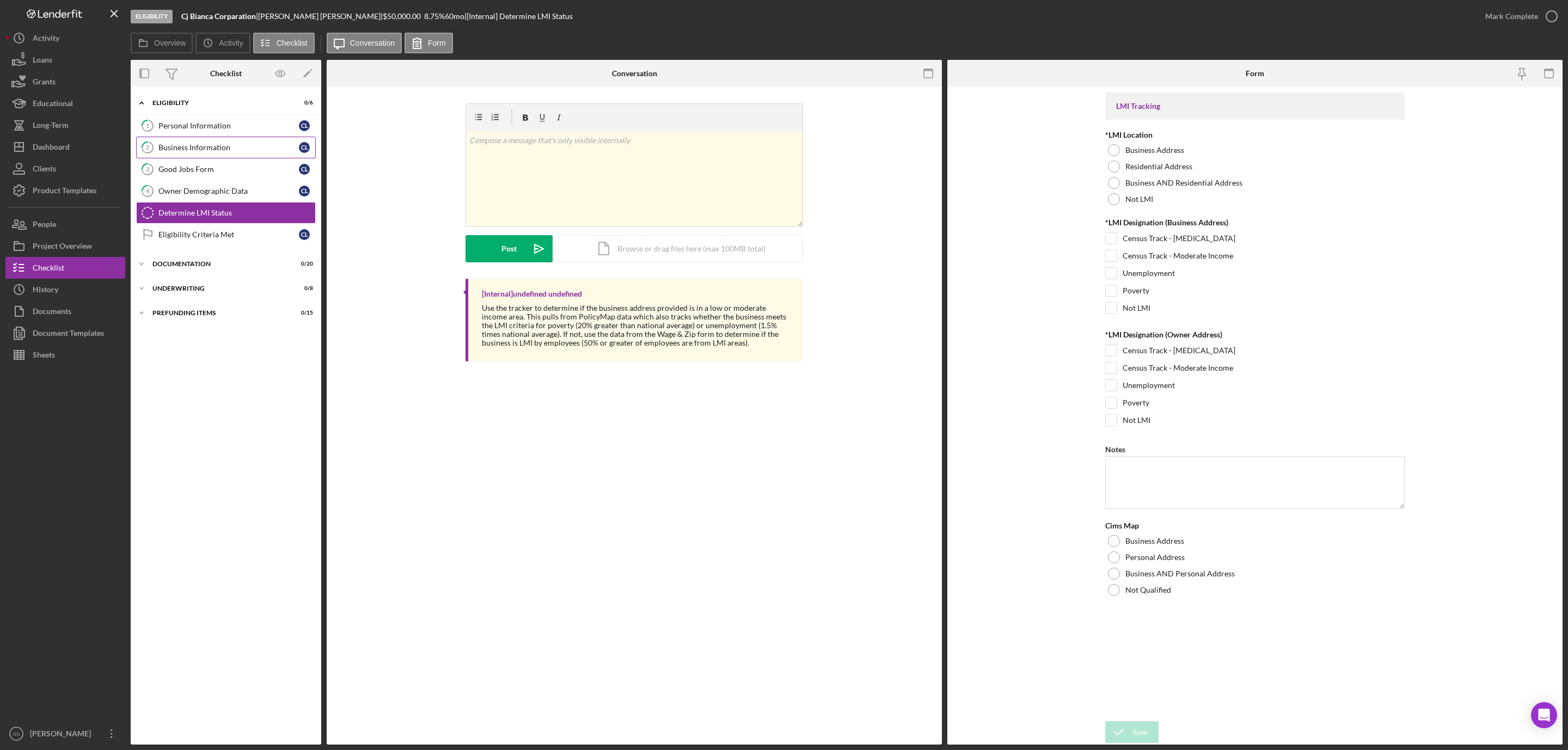
click at [166, 148] on div "Business Information" at bounding box center [228, 148] width 140 height 9
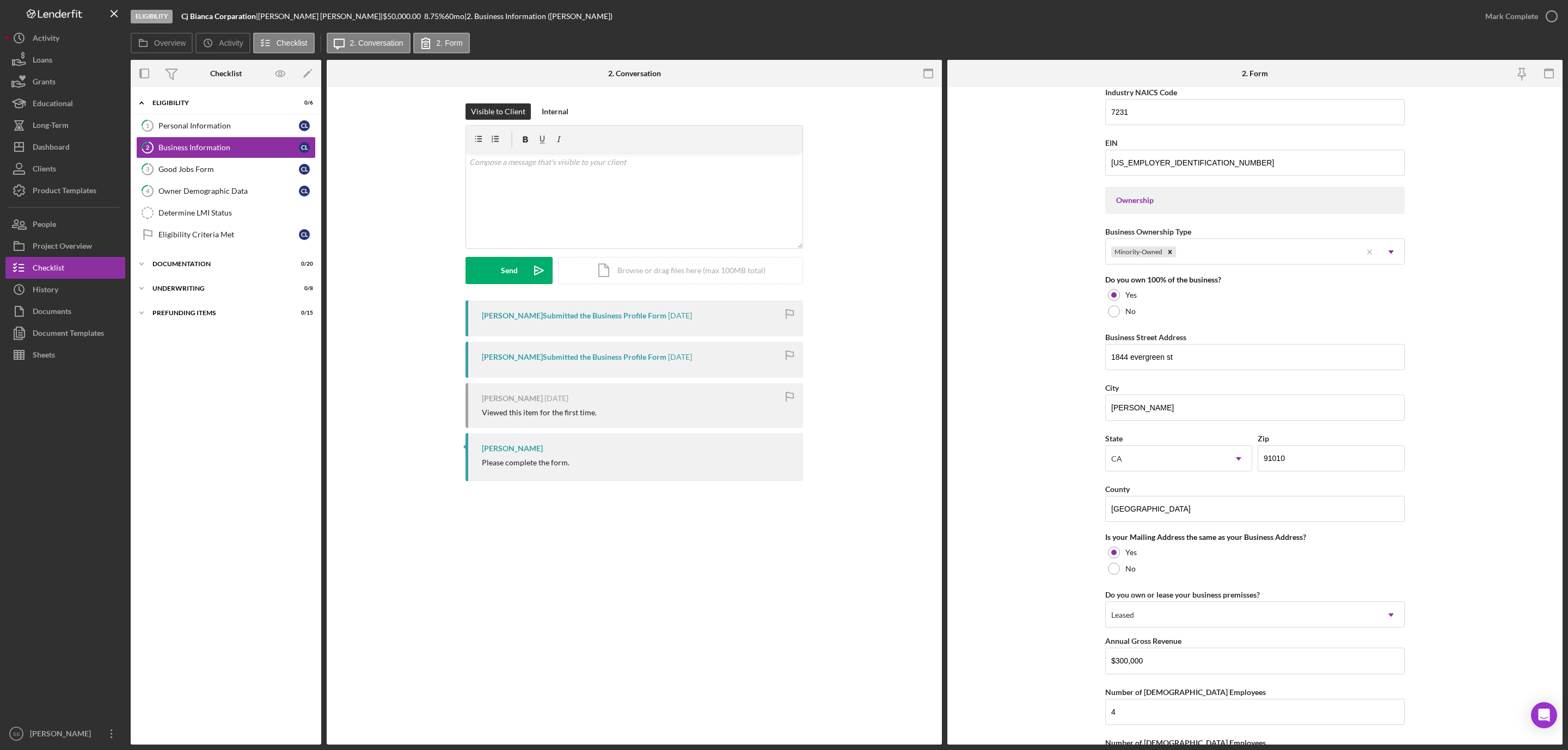
scroll to position [490, 0]
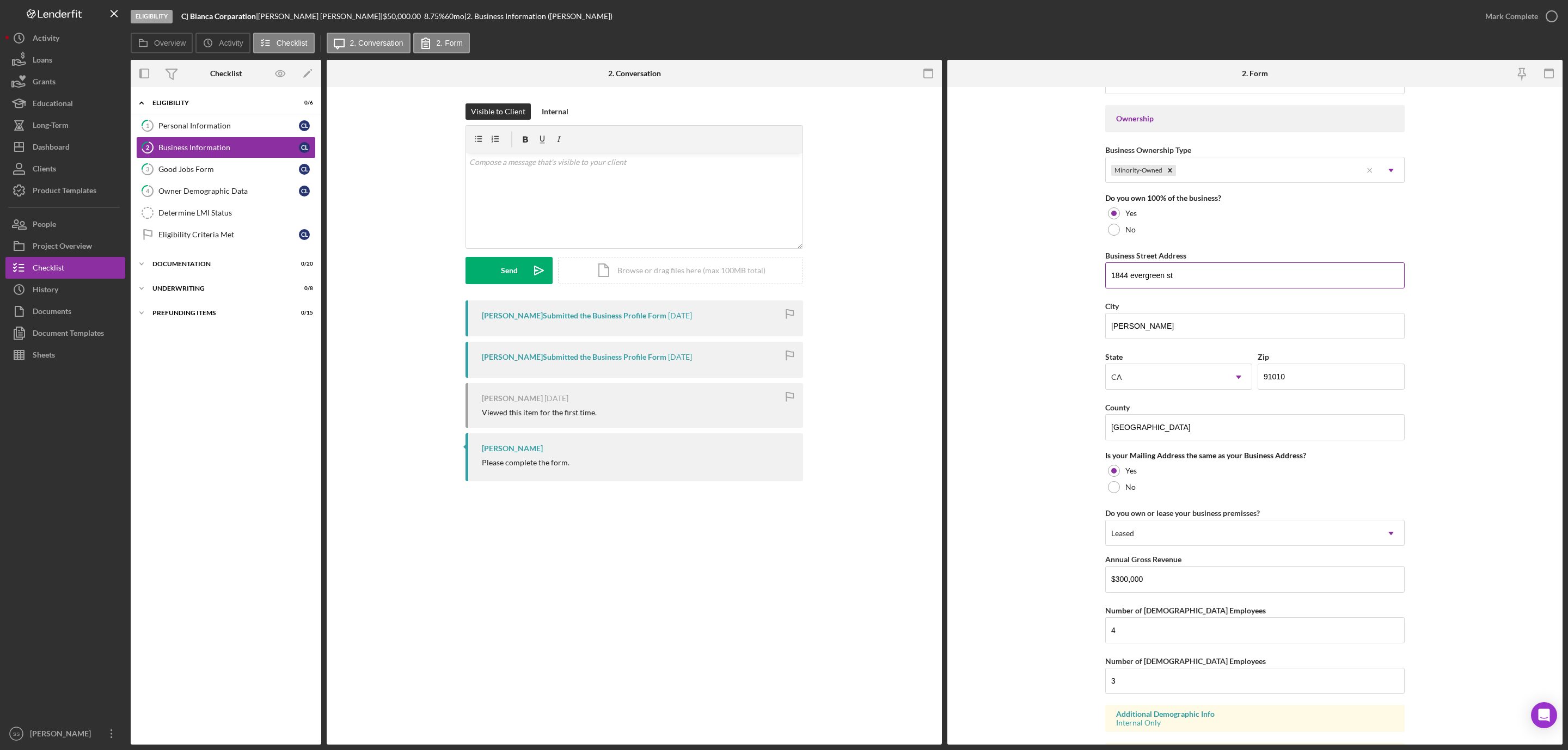
click at [1157, 284] on input "1844 evergreen st" at bounding box center [1255, 275] width 299 height 26
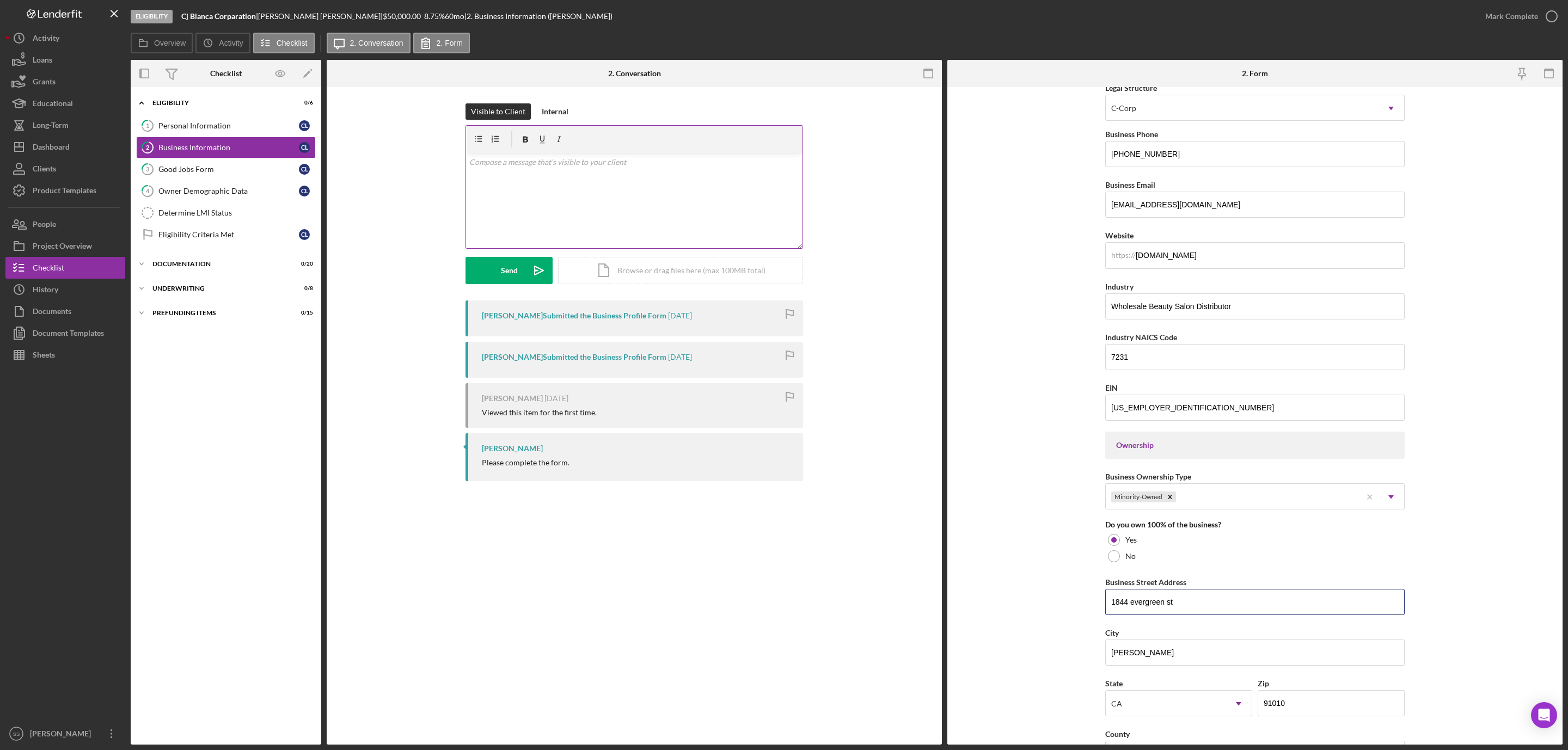
scroll to position [0, 0]
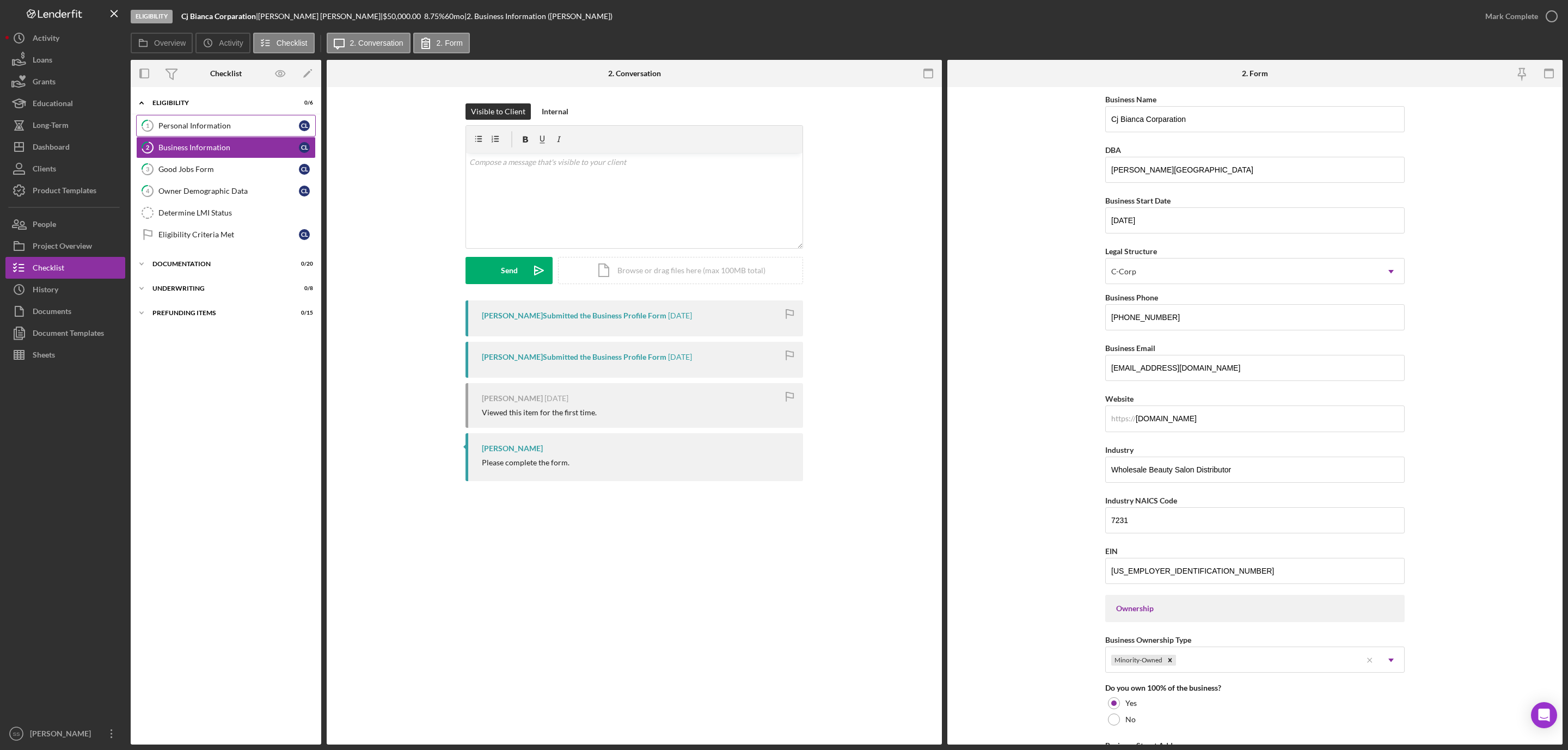
click at [245, 121] on div "Personal Information" at bounding box center [228, 126] width 140 height 9
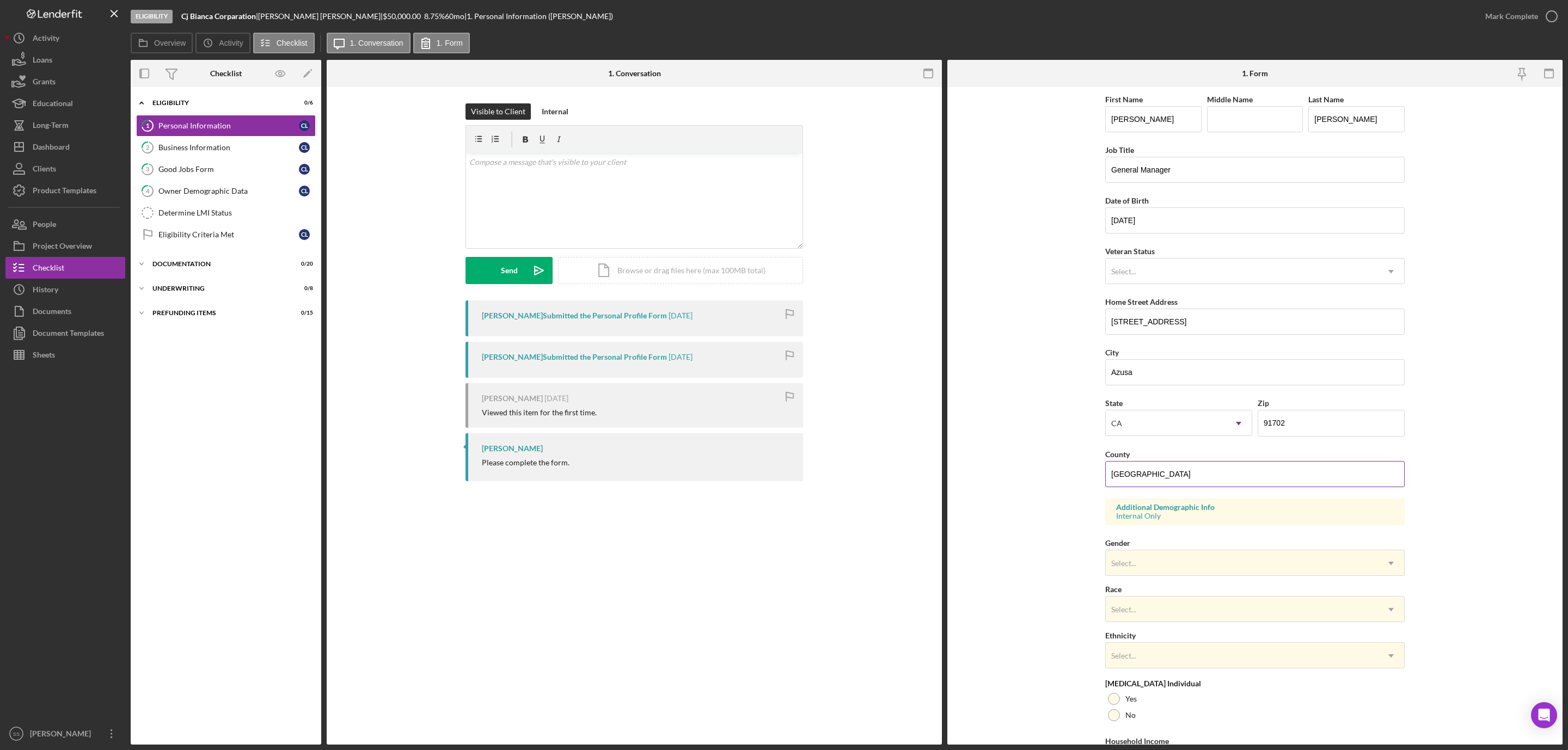
click at [1155, 474] on input "[GEOGRAPHIC_DATA]" at bounding box center [1255, 474] width 299 height 26
drag, startPoint x: 1171, startPoint y: 477, endPoint x: 940, endPoint y: 454, distance: 232.1
click at [940, 454] on div "Overview Internal Workflow Stage Eligibility Icon/Dropdown Arrow Archive (can u…" at bounding box center [846, 403] width 1432 height 685
type input "[GEOGRAPHIC_DATA]"
click at [1472, 482] on form "First Name [PERSON_NAME] Middle Name Last Name [PERSON_NAME] Job Title General …" at bounding box center [1255, 416] width 615 height 658
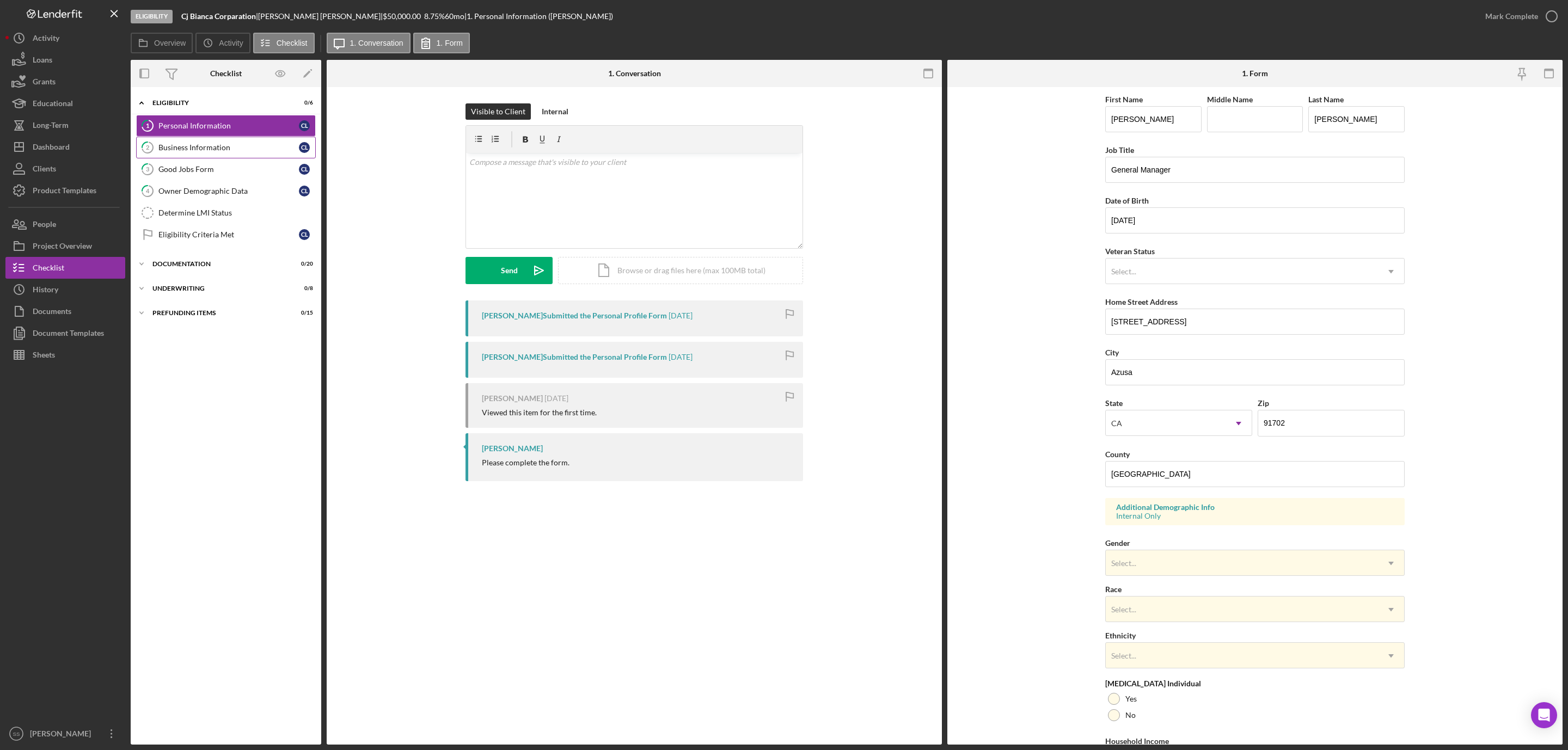
click at [219, 154] on link "2 Business Information C L" at bounding box center [226, 147] width 180 height 22
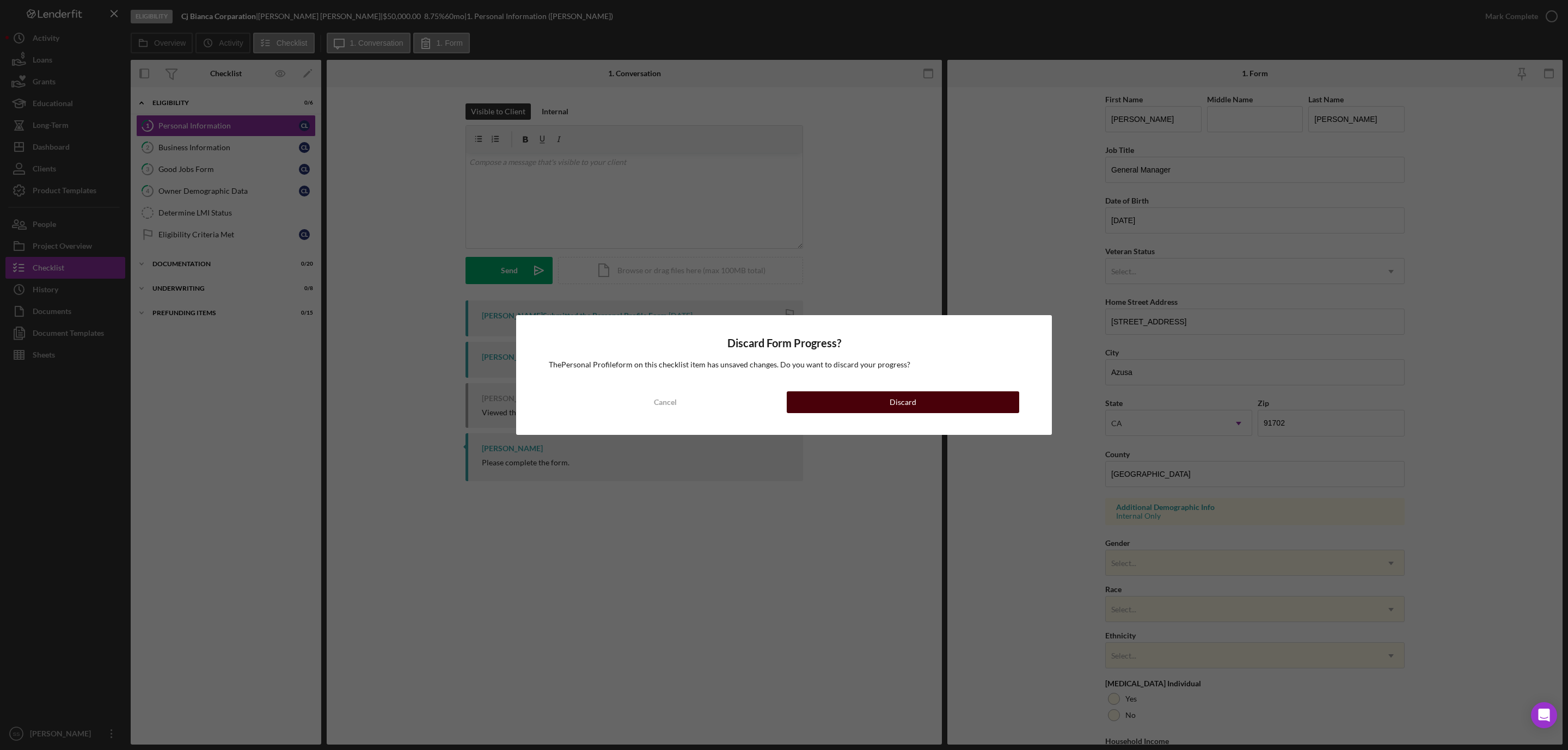
click at [907, 398] on div "Discard" at bounding box center [903, 402] width 27 height 22
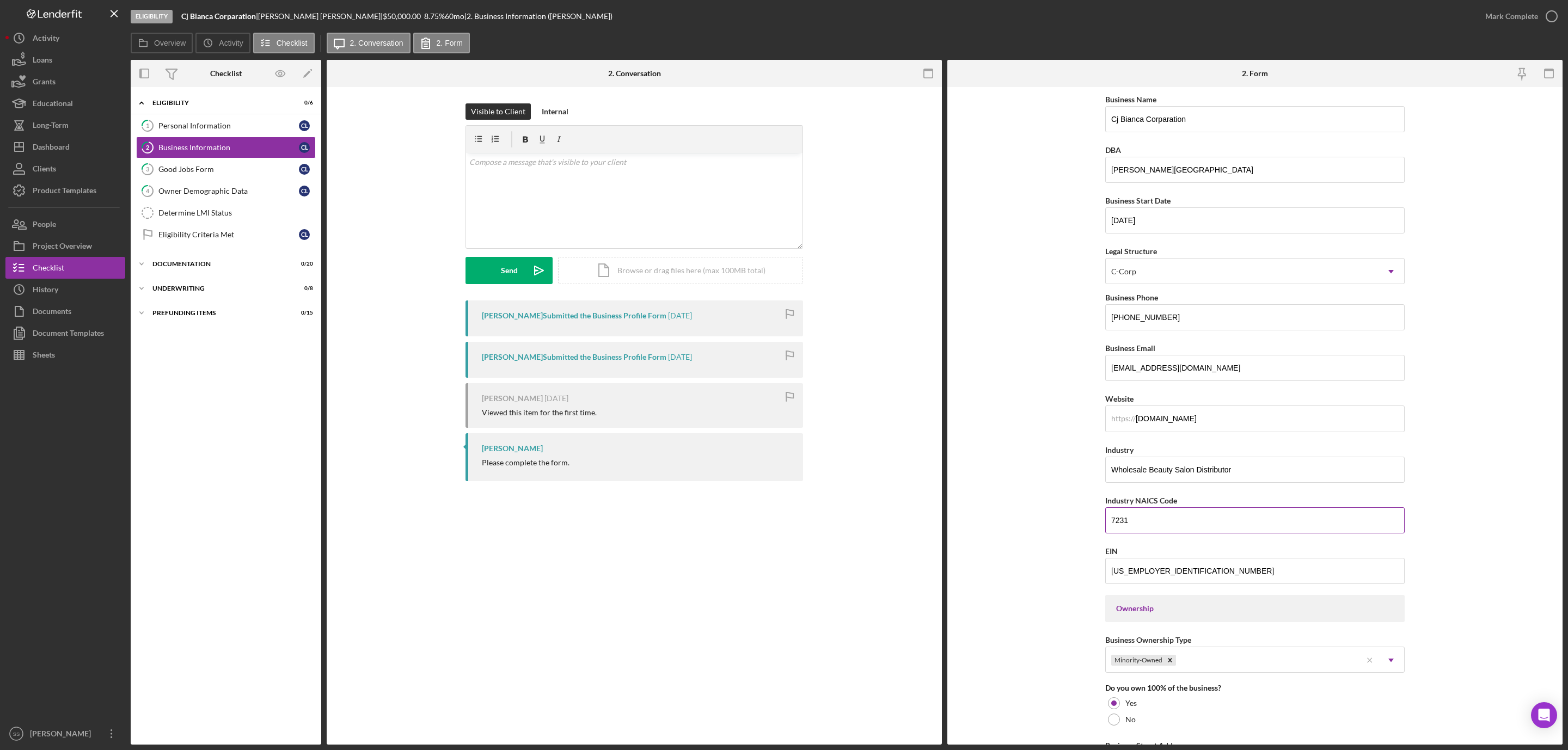
click at [1126, 522] on input "7231" at bounding box center [1255, 521] width 299 height 26
click at [1116, 526] on input "7231" at bounding box center [1255, 521] width 299 height 26
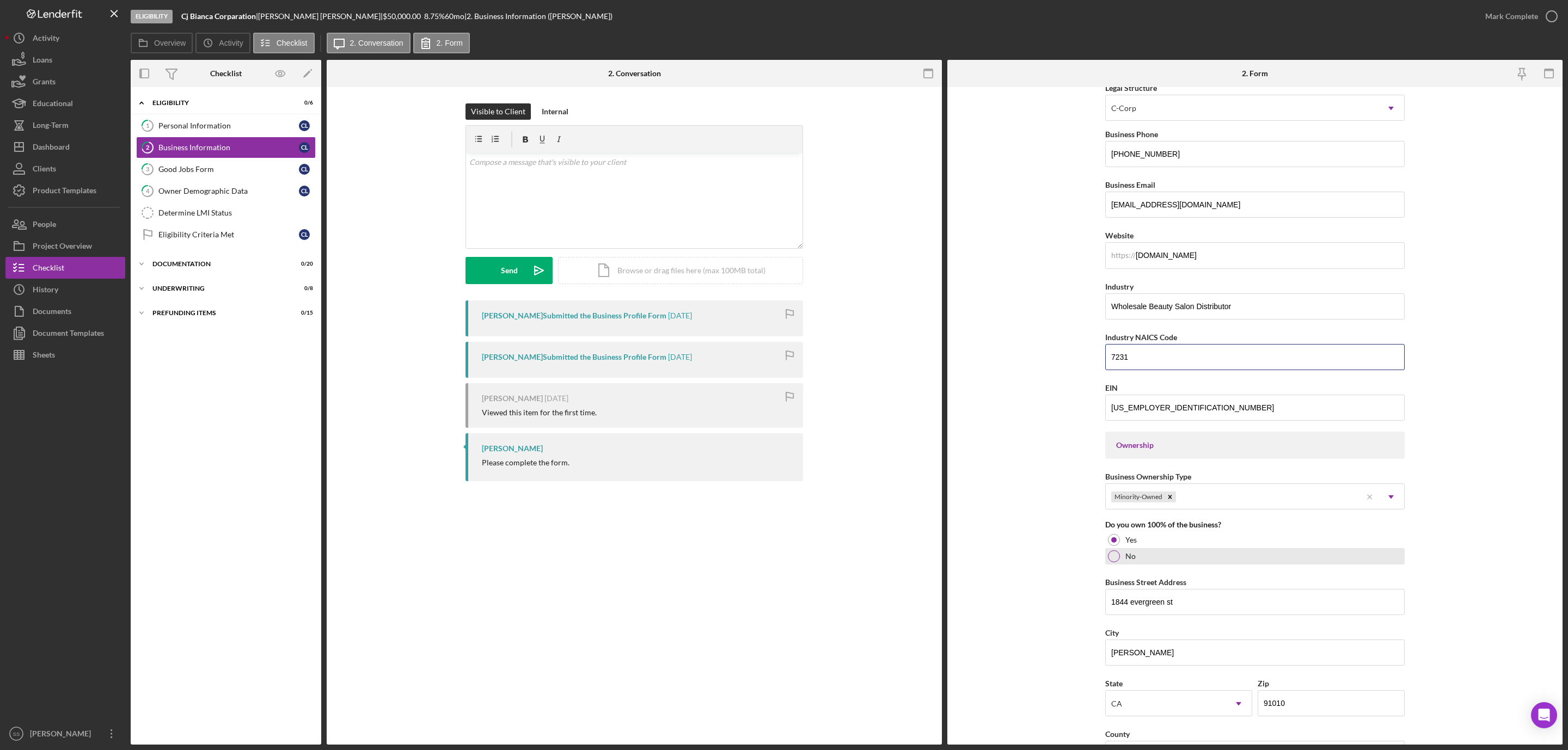
scroll to position [326, 0]
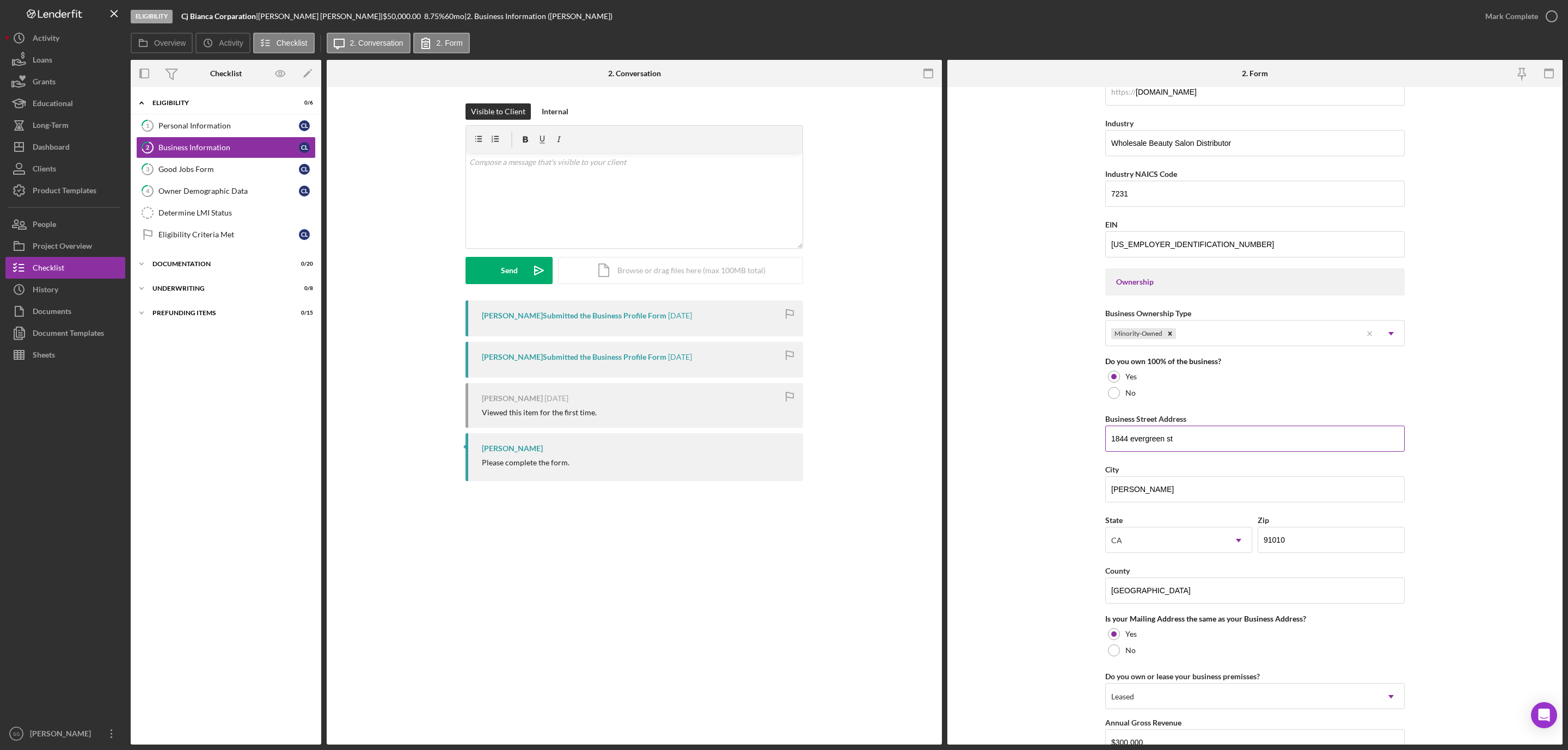
click at [1136, 445] on input "1844 evergreen st" at bounding box center [1255, 439] width 299 height 26
click at [205, 122] on div "Personal Information" at bounding box center [228, 126] width 140 height 9
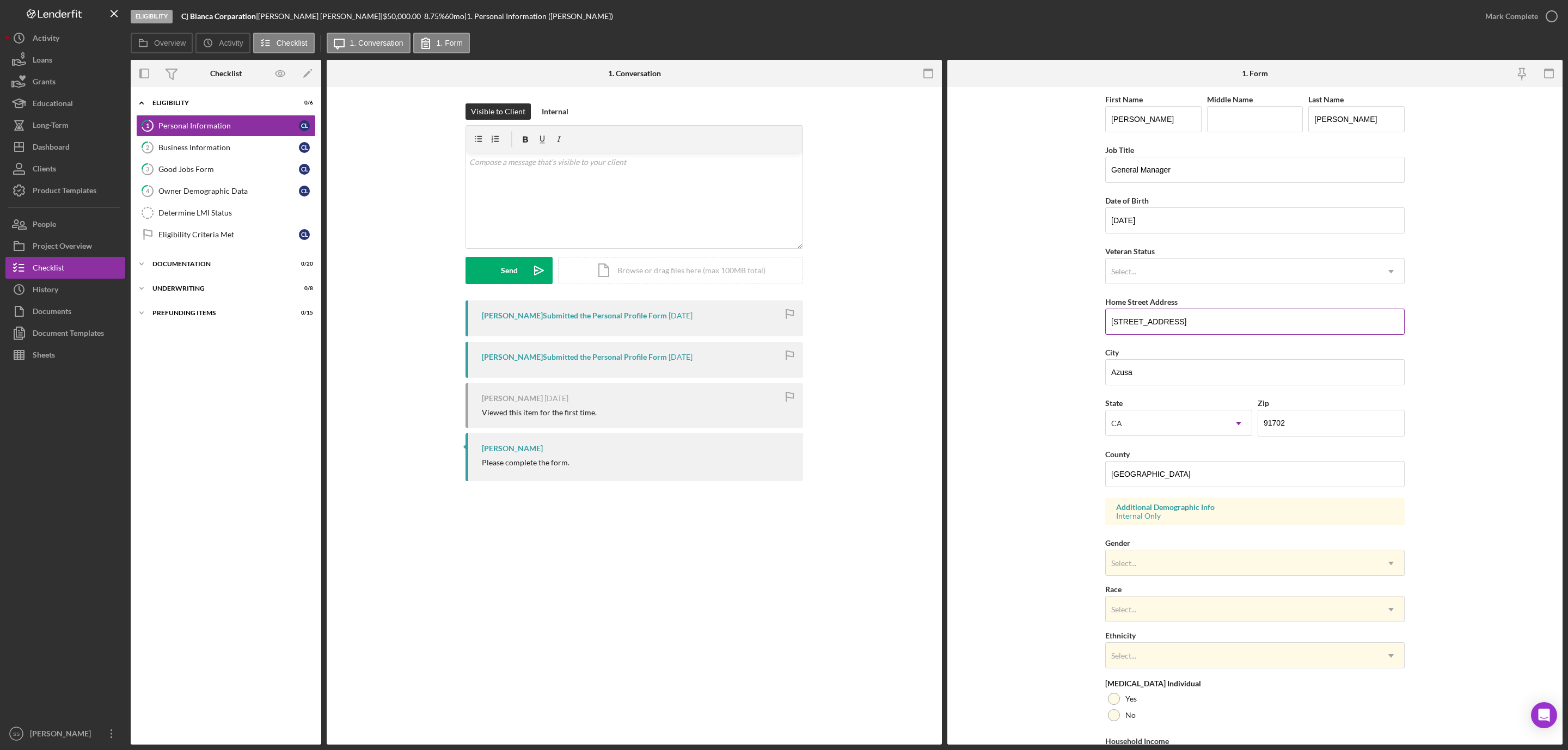
click at [1159, 326] on input "[STREET_ADDRESS]" at bounding box center [1255, 322] width 299 height 26
click at [242, 216] on div "Determine LMI Status" at bounding box center [237, 213] width 157 height 9
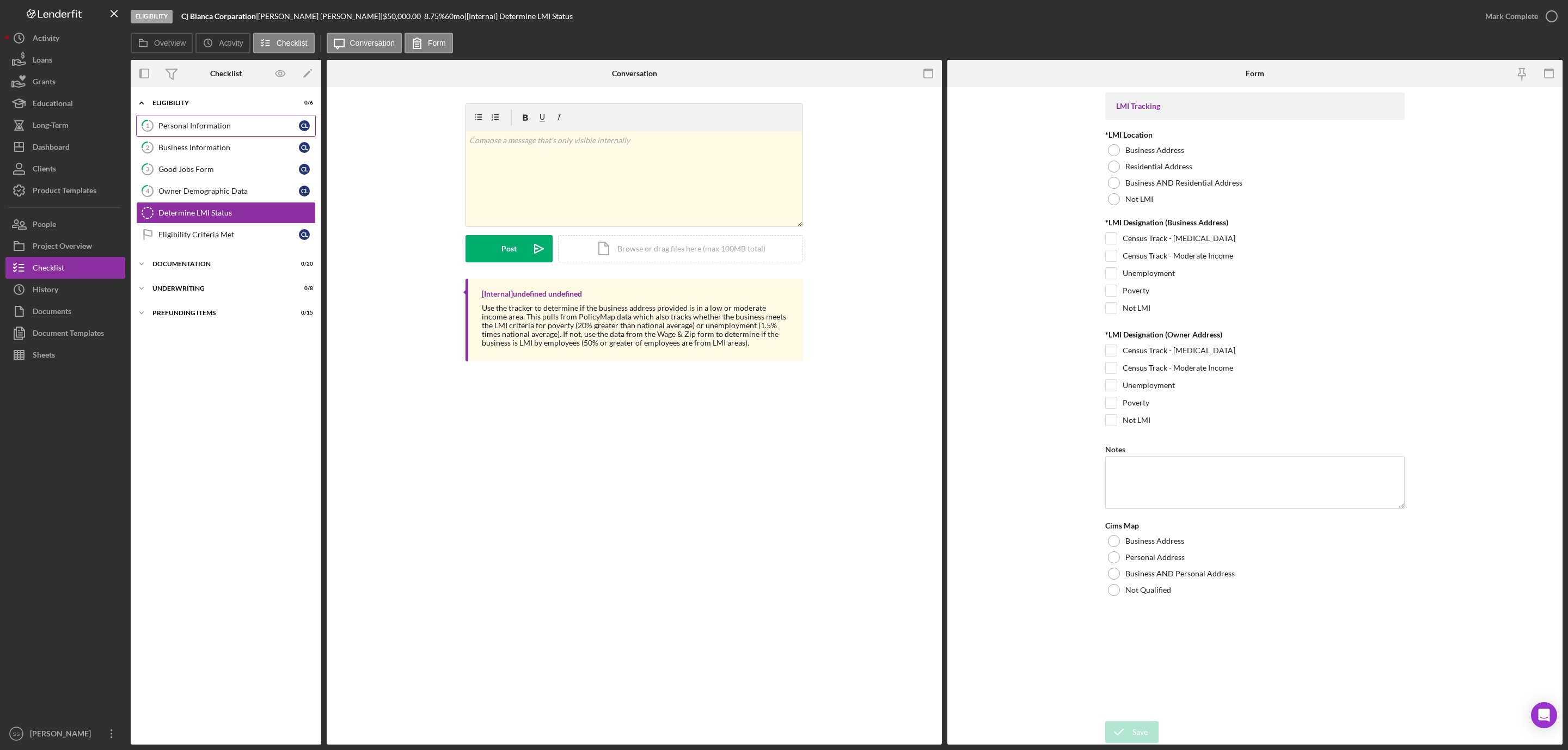
click at [252, 121] on div "Personal Information" at bounding box center [228, 126] width 140 height 9
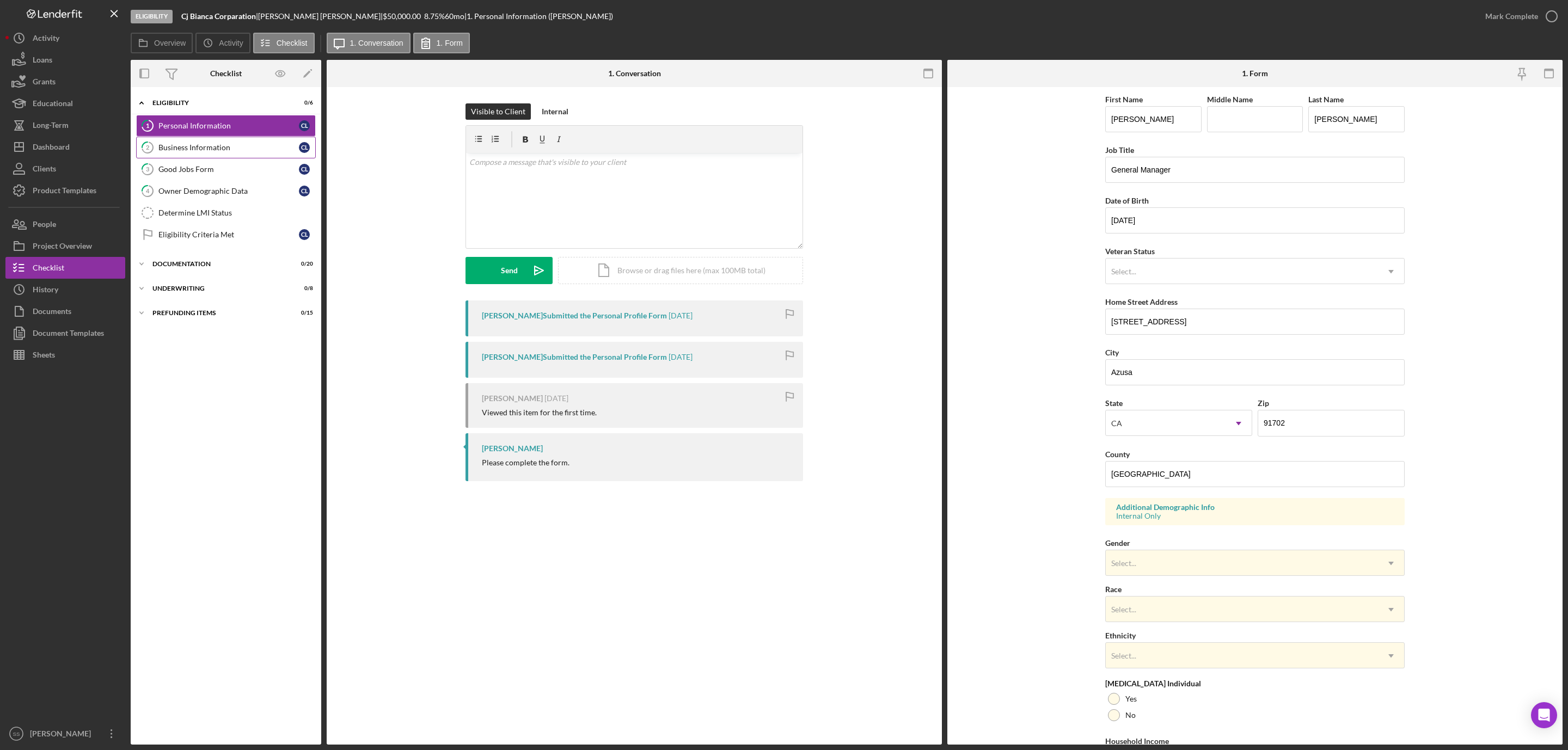
click at [234, 146] on div "Business Information" at bounding box center [228, 148] width 140 height 9
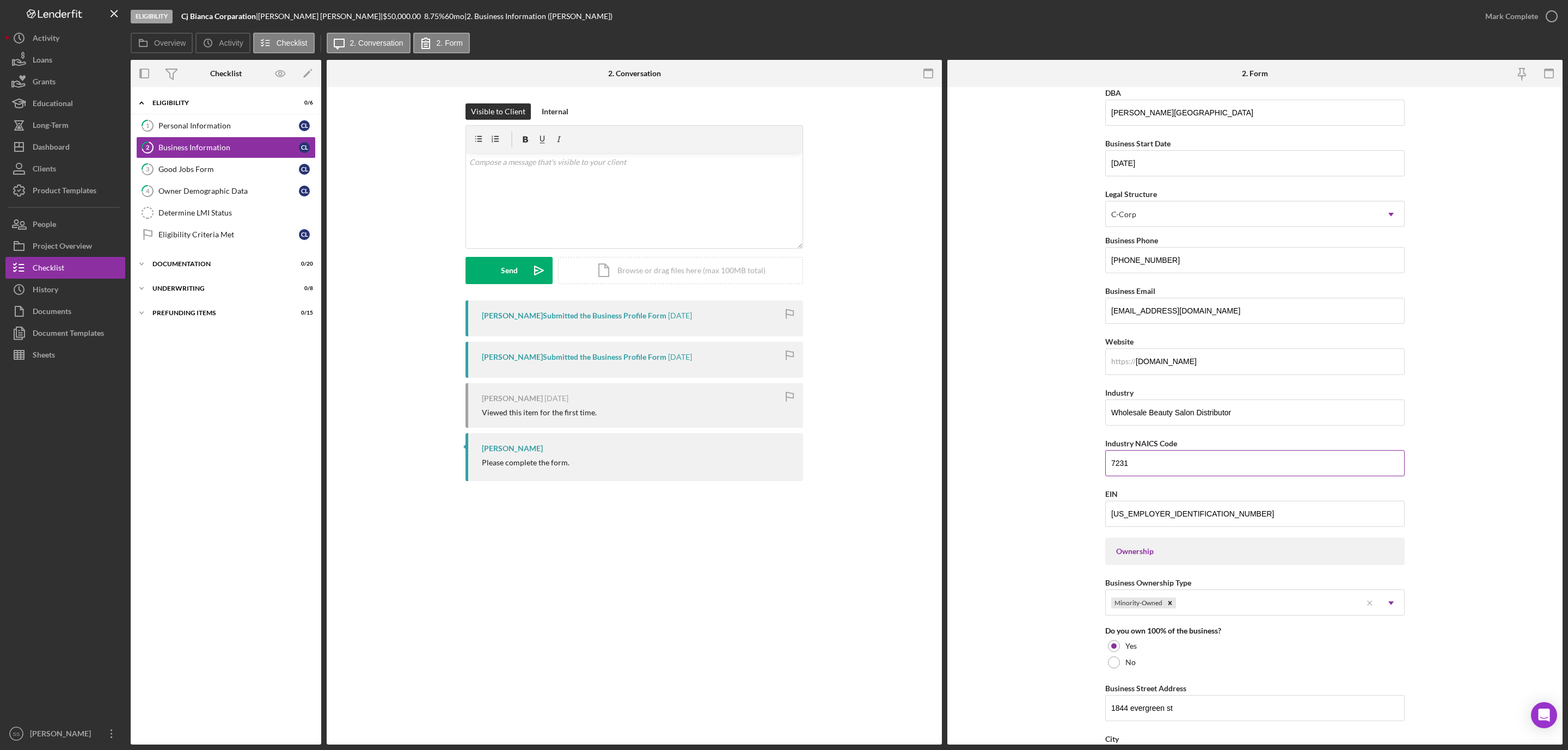
scroll to position [82, 0]
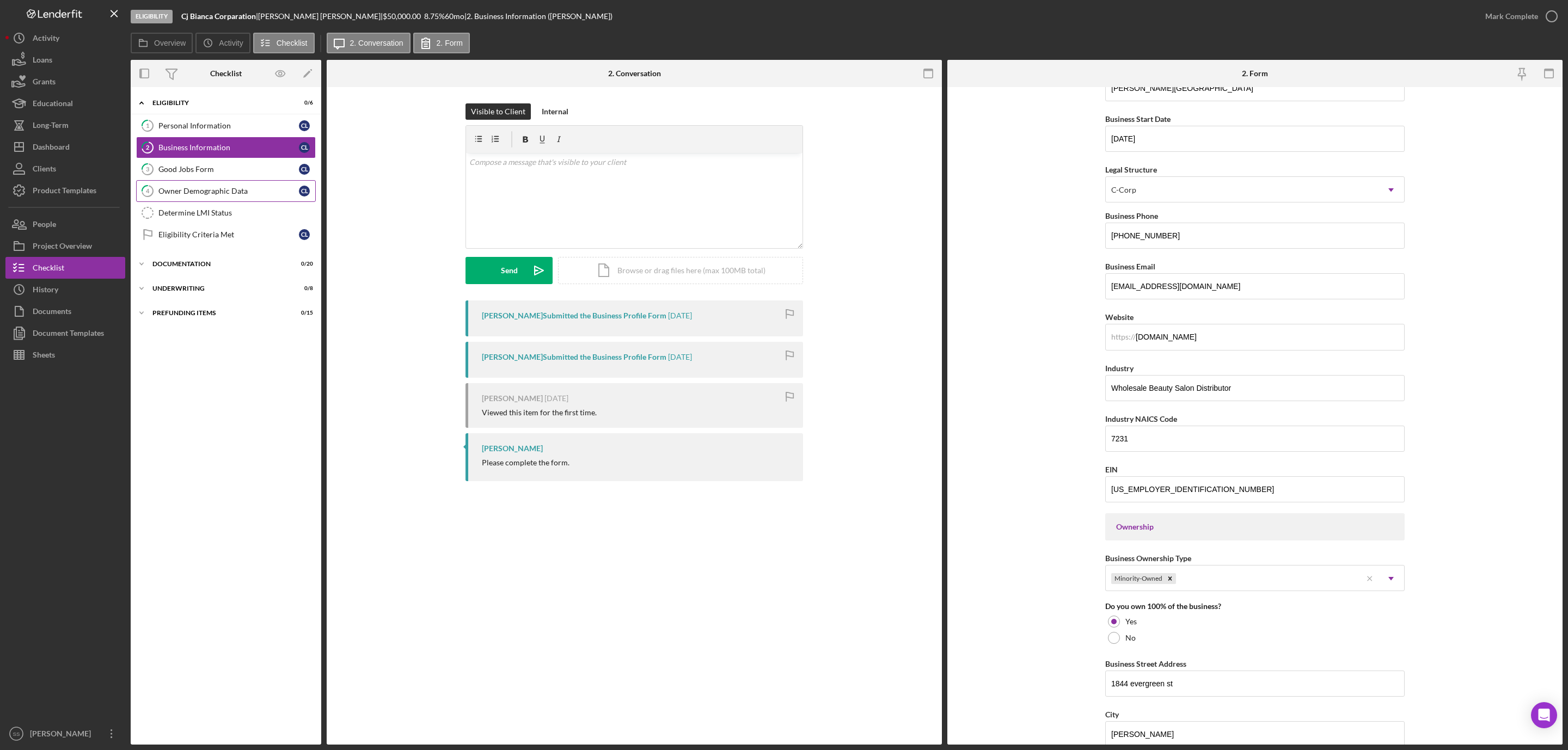
click at [234, 189] on div "Owner Demographic Data" at bounding box center [228, 191] width 140 height 9
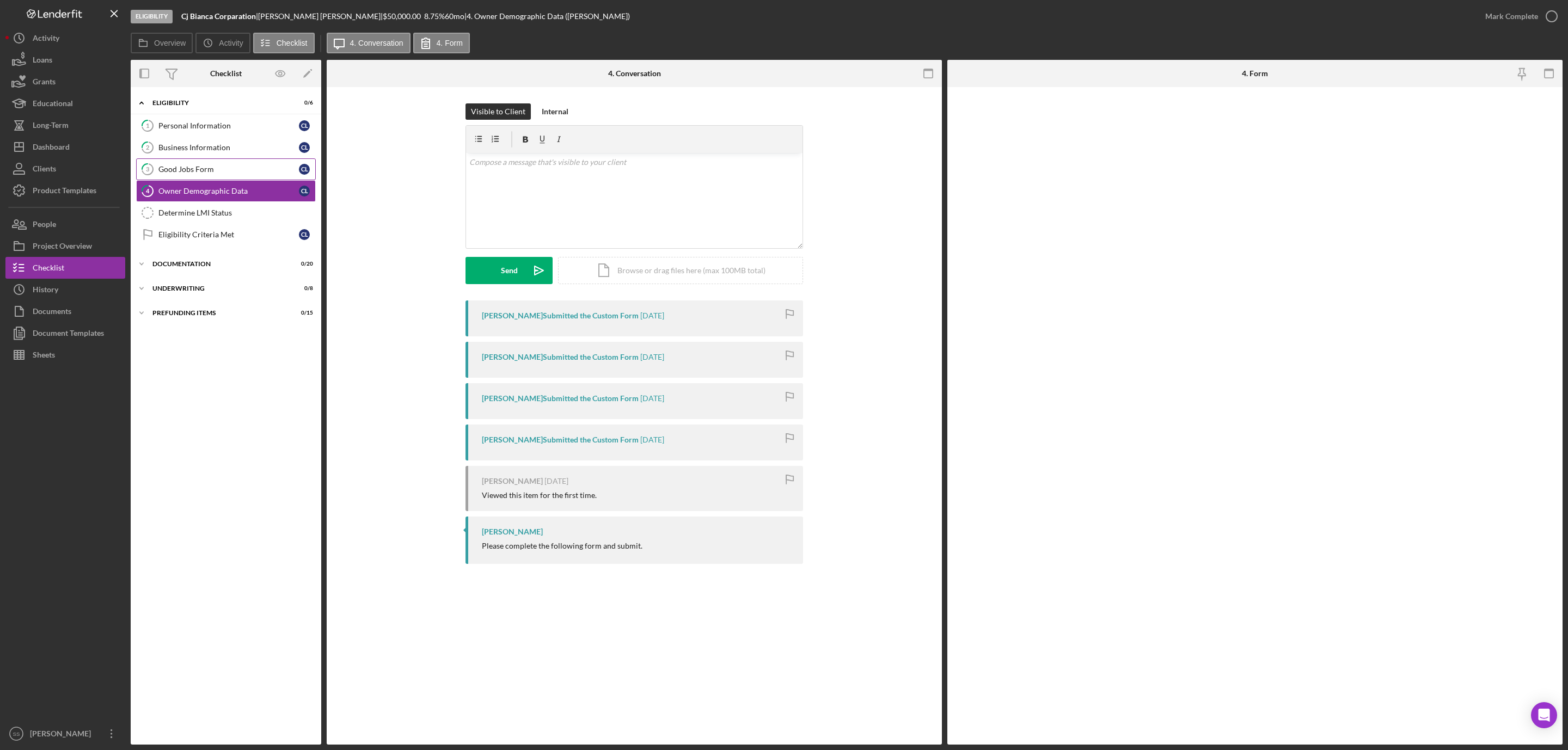
click at [239, 171] on div "Good Jobs Form" at bounding box center [228, 169] width 140 height 9
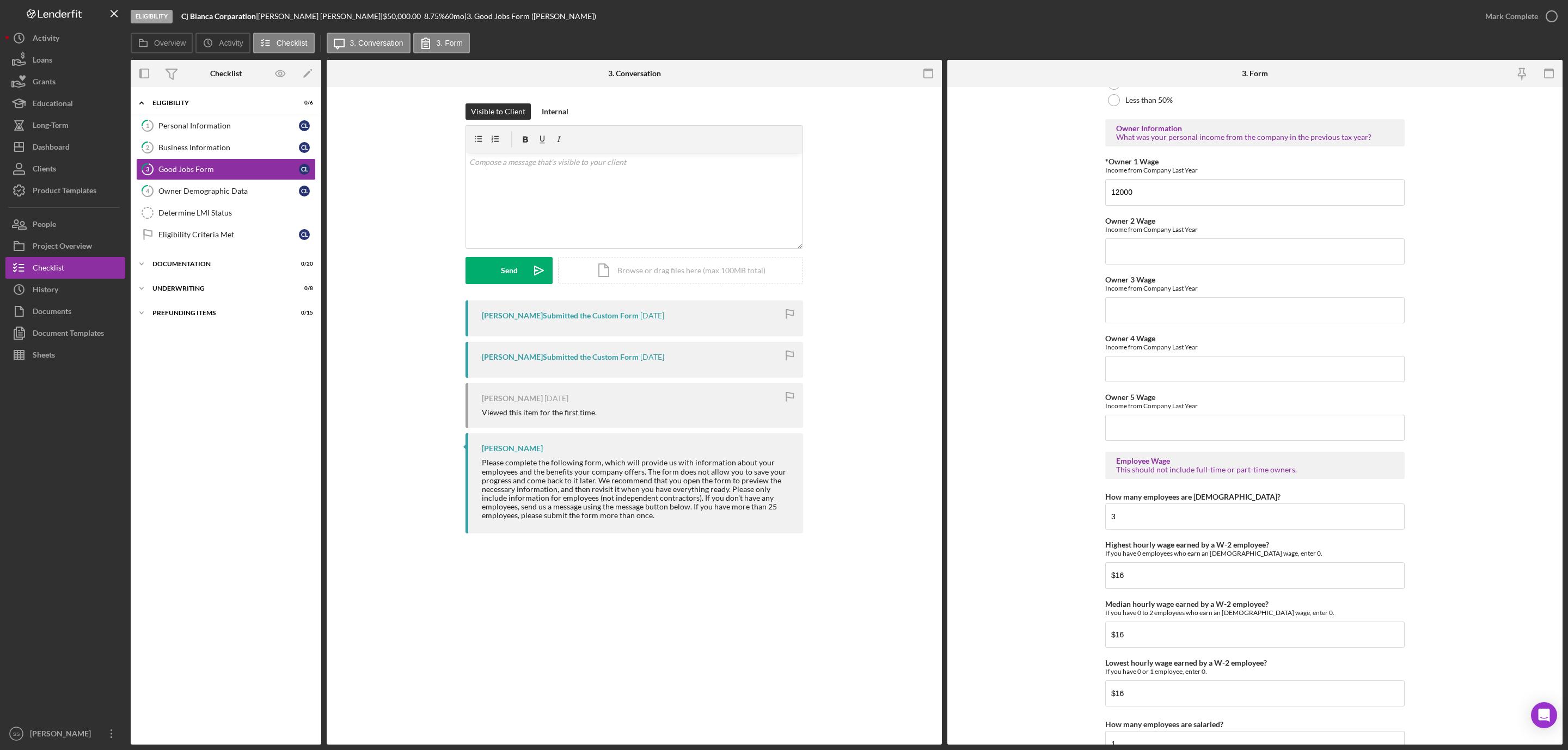
scroll to position [1715, 0]
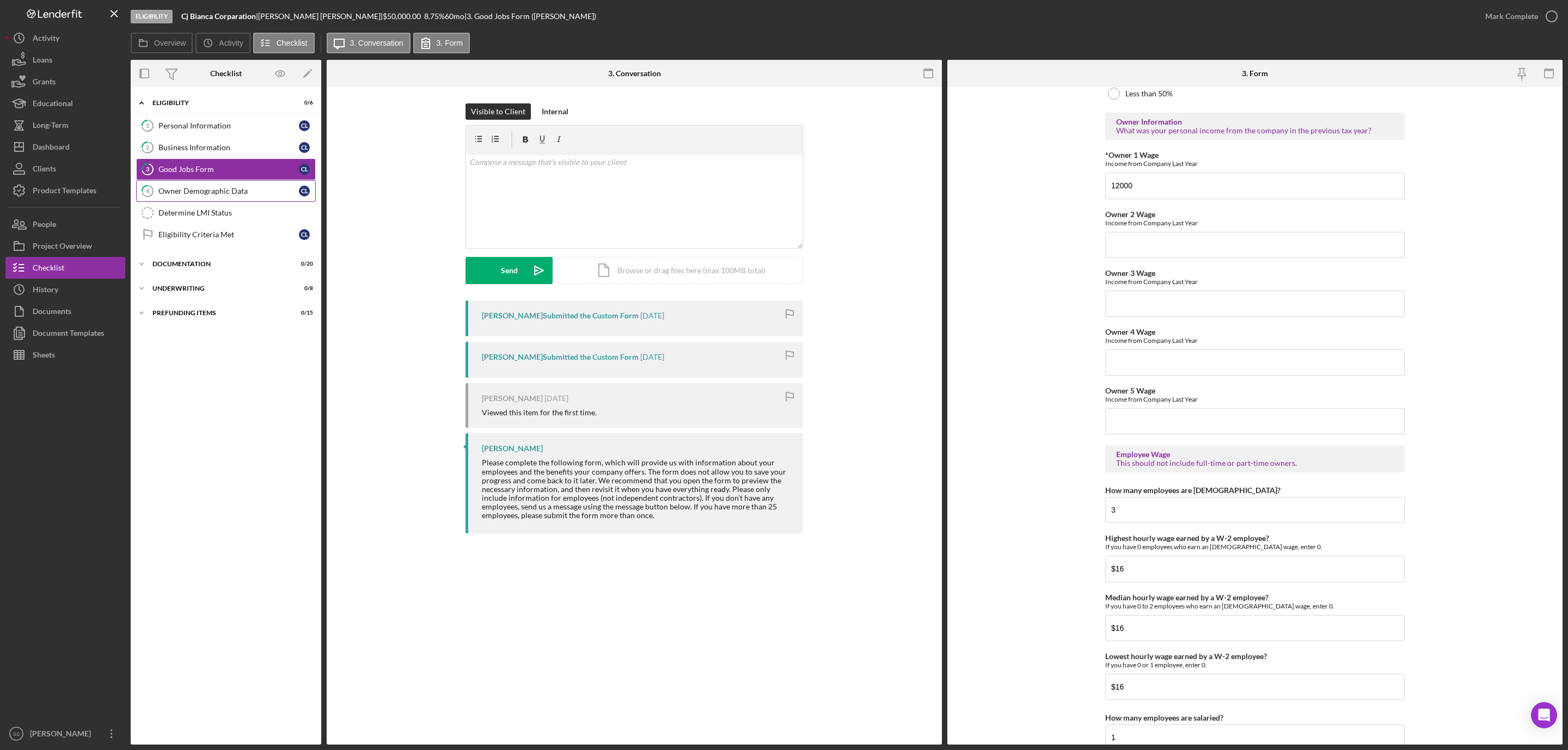
click at [239, 202] on link "4 Owner Demographic Data C L" at bounding box center [226, 190] width 180 height 22
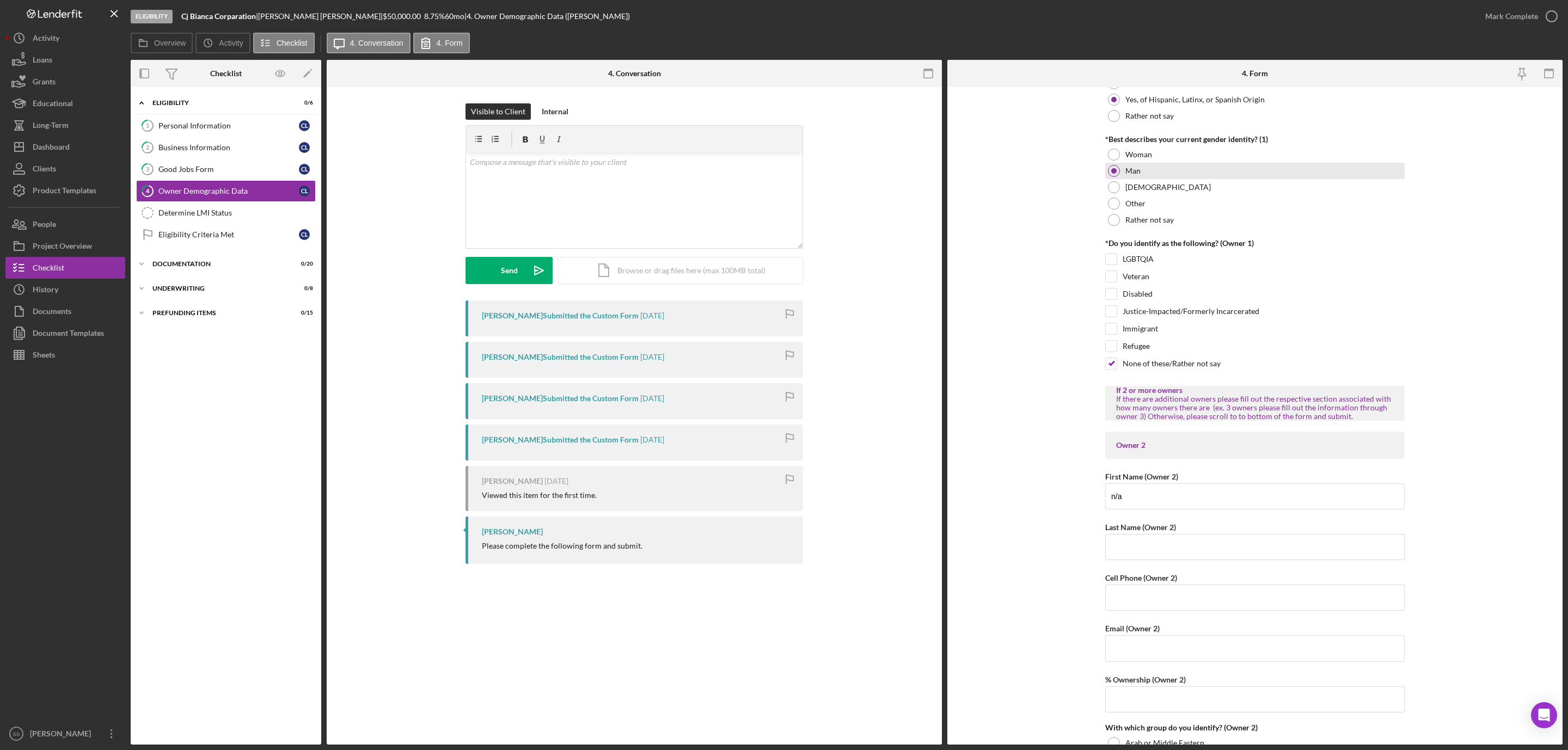
scroll to position [980, 0]
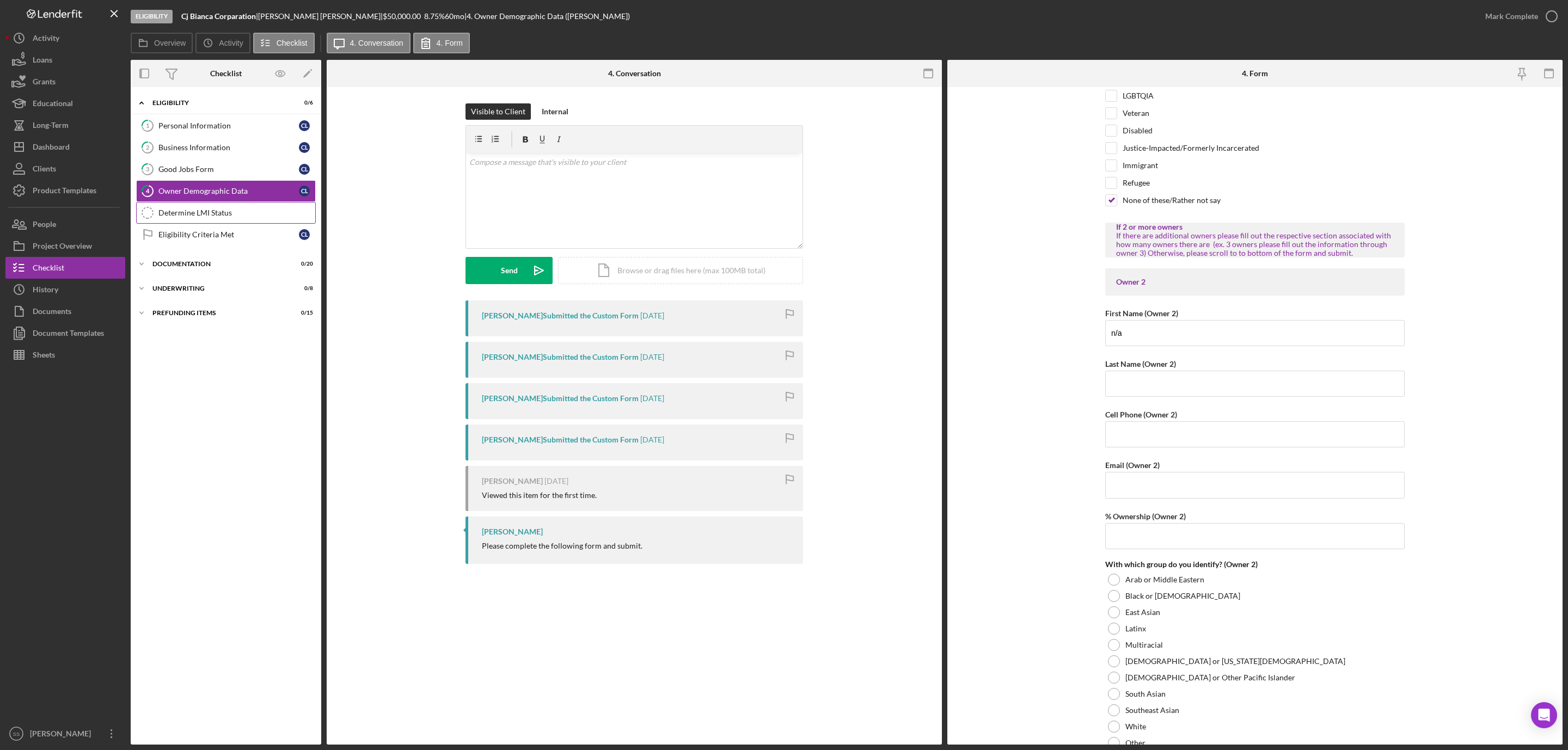
click at [234, 222] on link "Determine LMI Status Determine LMI Status" at bounding box center [226, 213] width 180 height 22
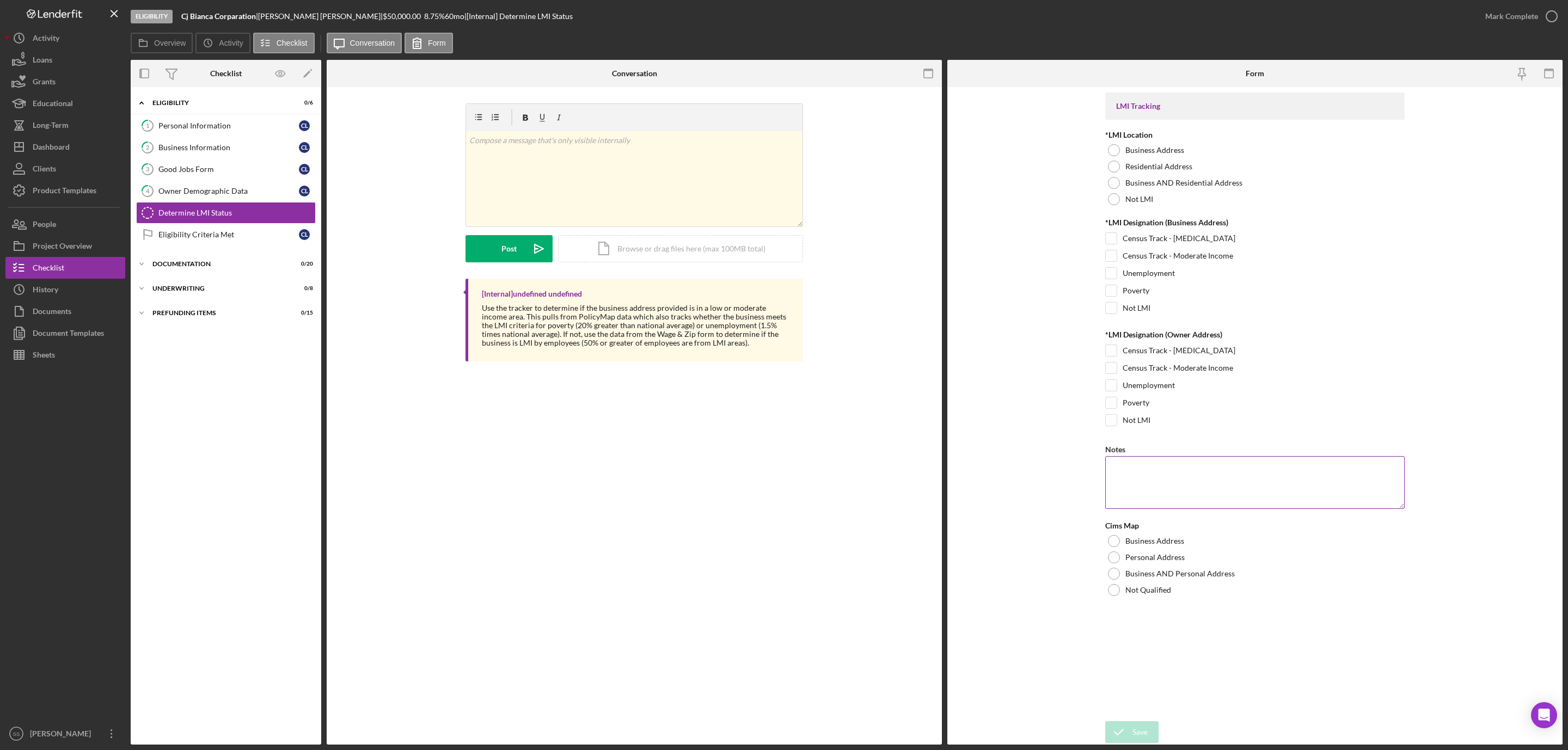
click at [1122, 467] on textarea "Notes" at bounding box center [1255, 482] width 299 height 53
click at [193, 267] on div "Documentation" at bounding box center [230, 264] width 155 height 7
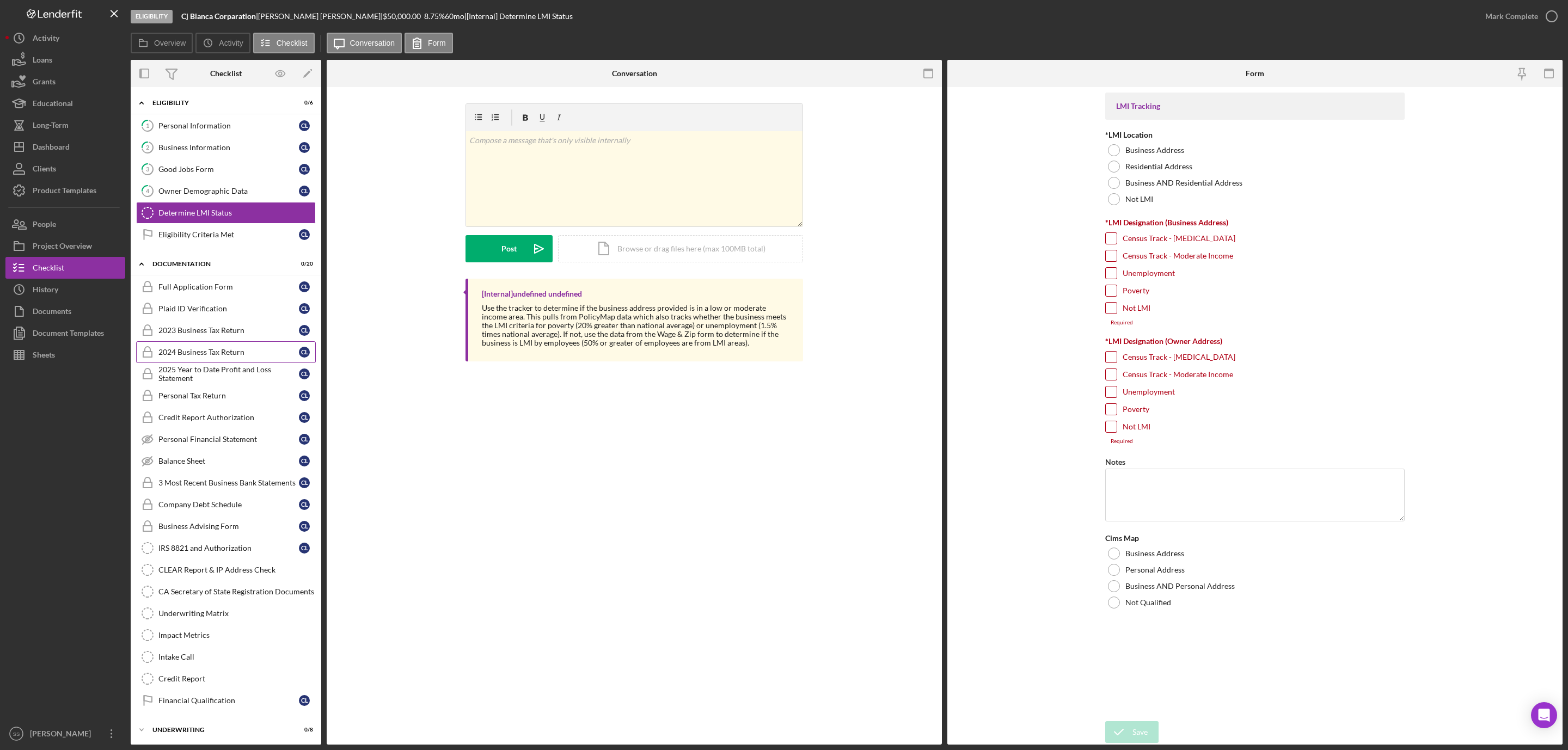
click at [224, 347] on div "Full Application Form Full Application Form C L Plaid ID Verification Plaid ID …" at bounding box center [226, 496] width 190 height 441
click at [212, 242] on link "Eligibility Criteria Met Eligibility Criteria Met C L" at bounding box center [226, 234] width 180 height 22
